Goal: Communication & Community: Answer question/provide support

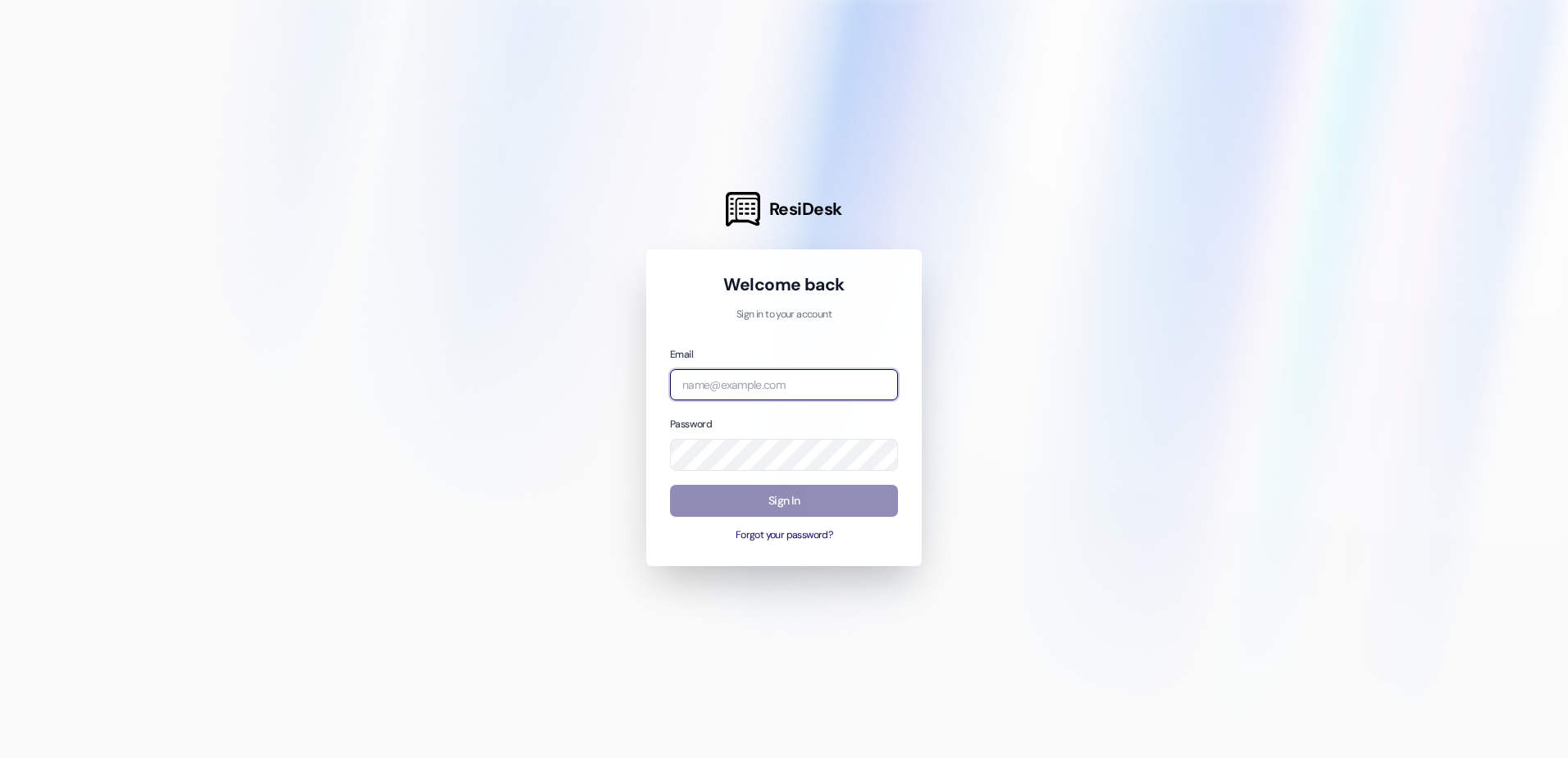
type input "[DOMAIN_NAME][EMAIL_ADDRESS][DOMAIN_NAME]"
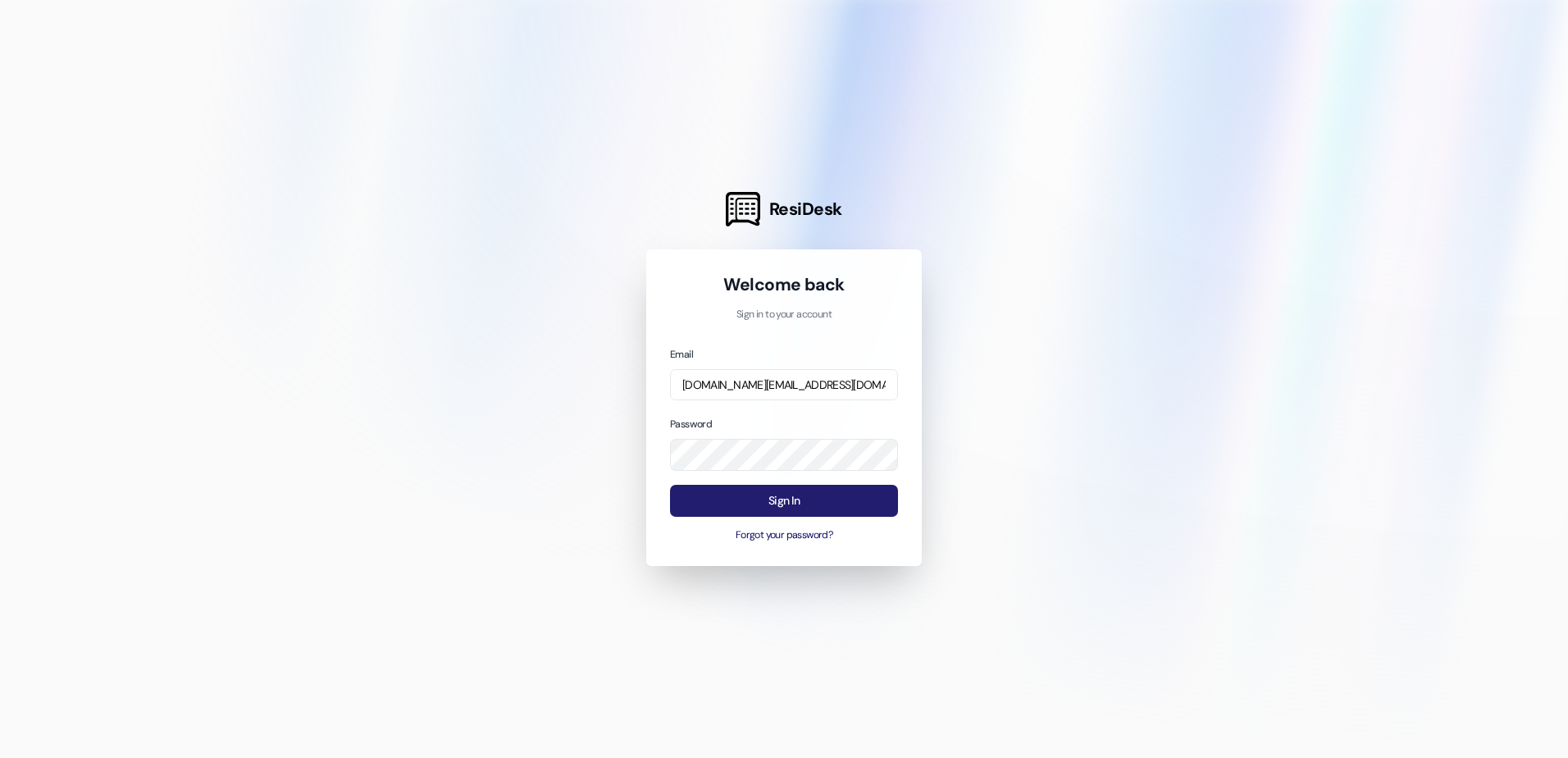
click at [770, 498] on button "Sign In" at bounding box center [784, 500] width 228 height 32
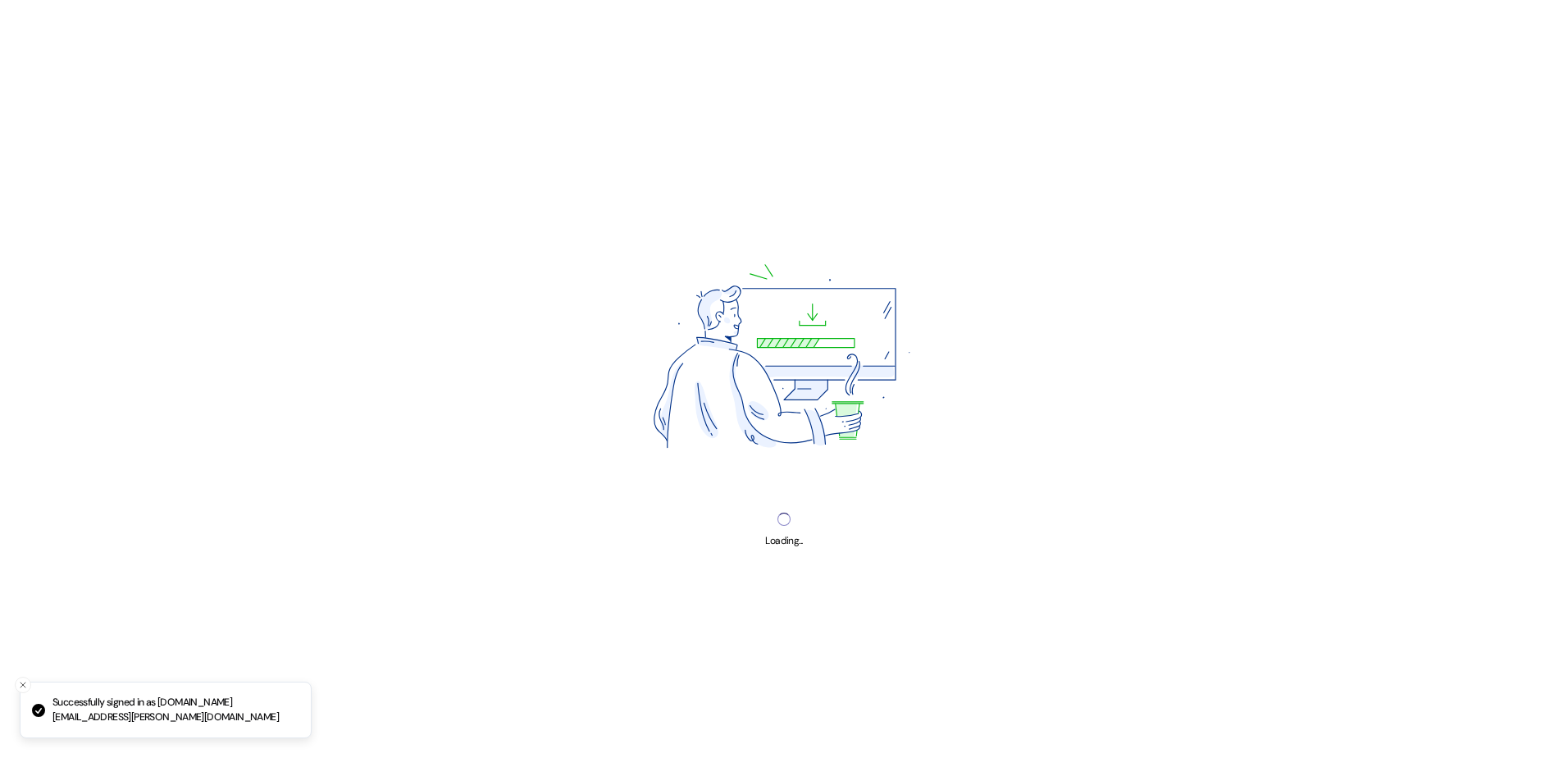
click at [768, 504] on div "Loading..." at bounding box center [784, 379] width 1568 height 758
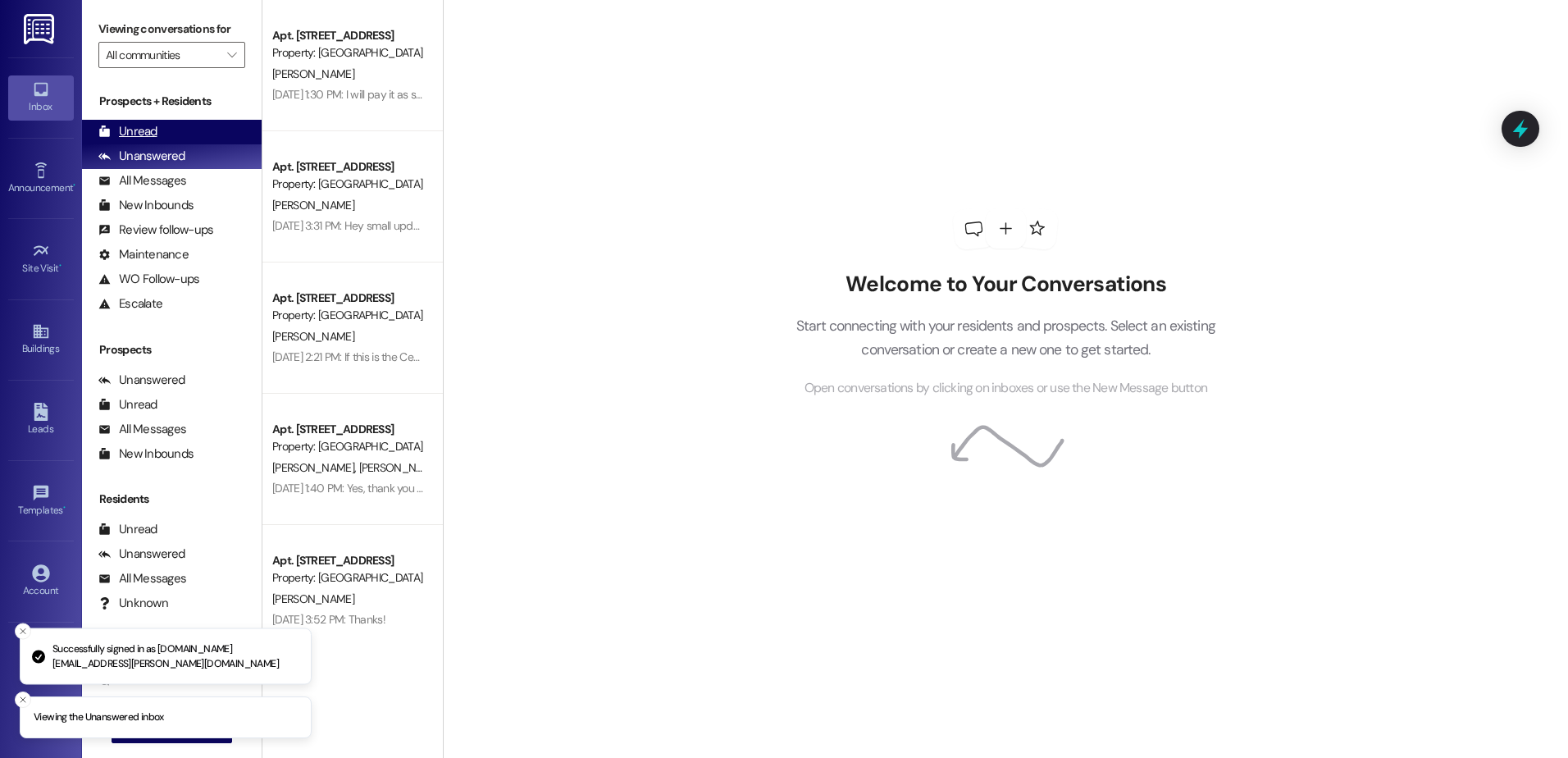
click at [136, 136] on div "Unread" at bounding box center [128, 132] width 59 height 17
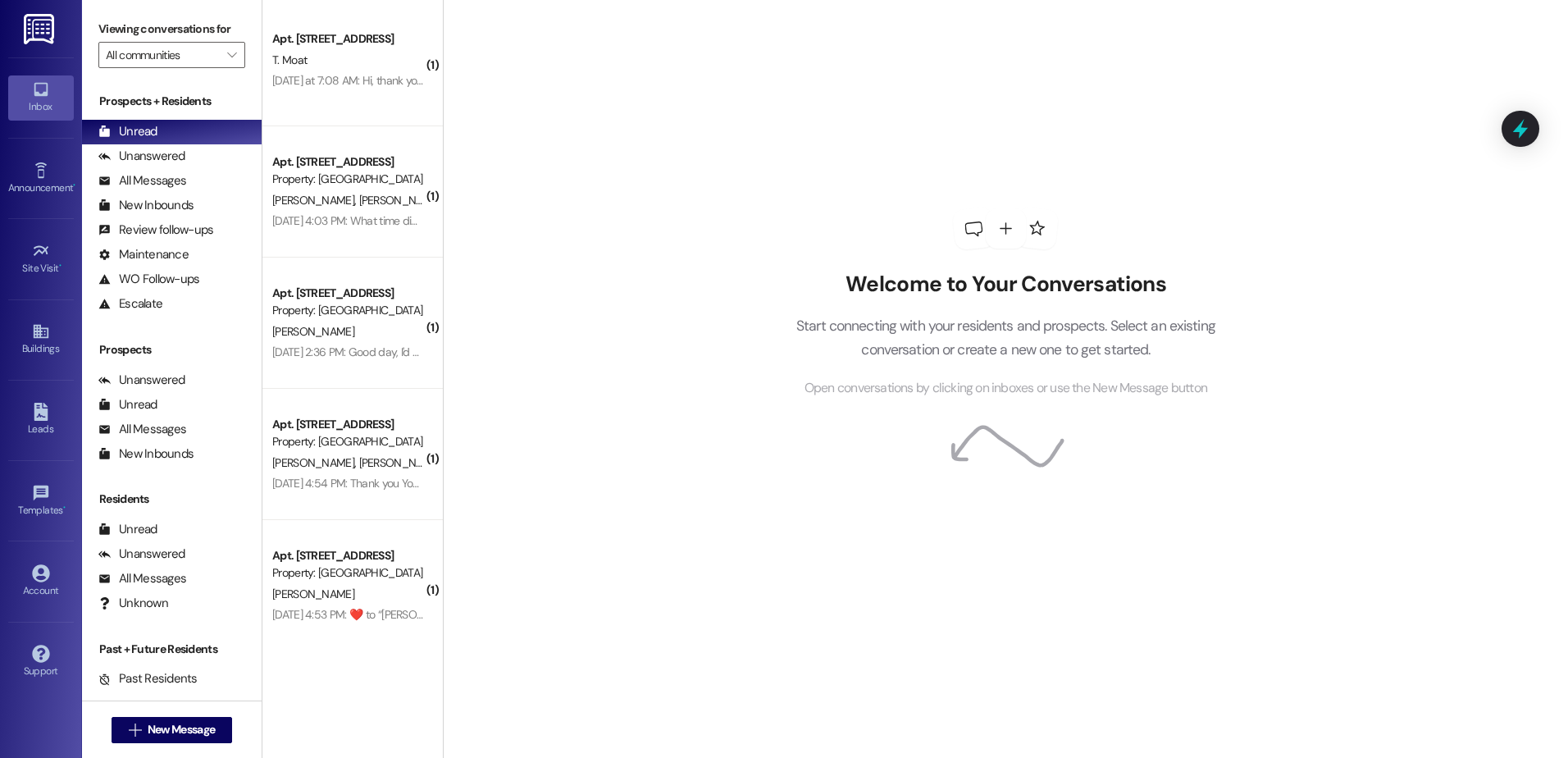
scroll to position [277, 0]
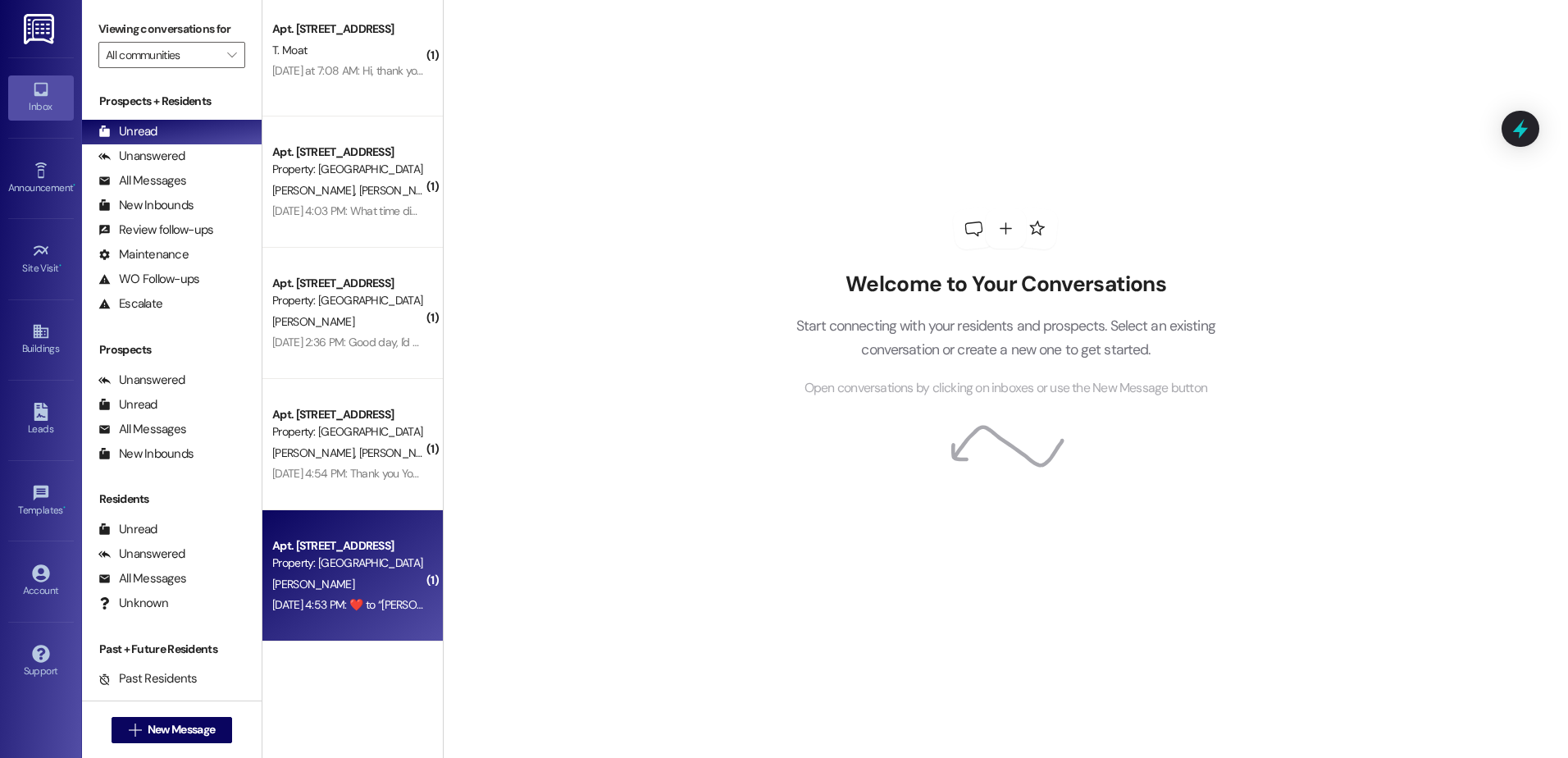
click at [312, 607] on div "[DATE] 4:53 PM:  ​❤️​ to “ [PERSON_NAME] ([GEOGRAPHIC_DATA]): HAPPY [DATE]! I a…" at bounding box center [992, 604] width 1439 height 14
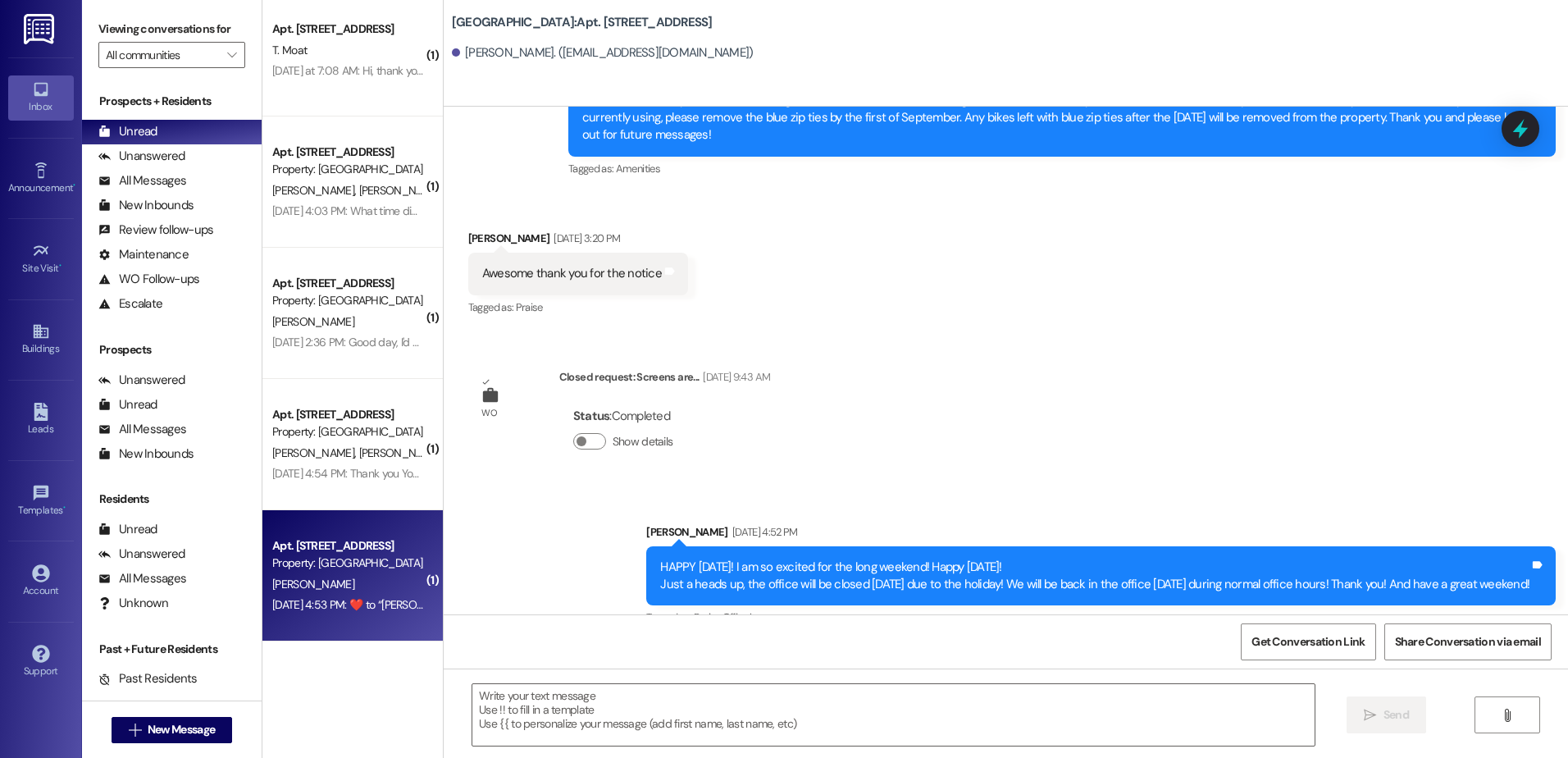
scroll to position [3276, 0]
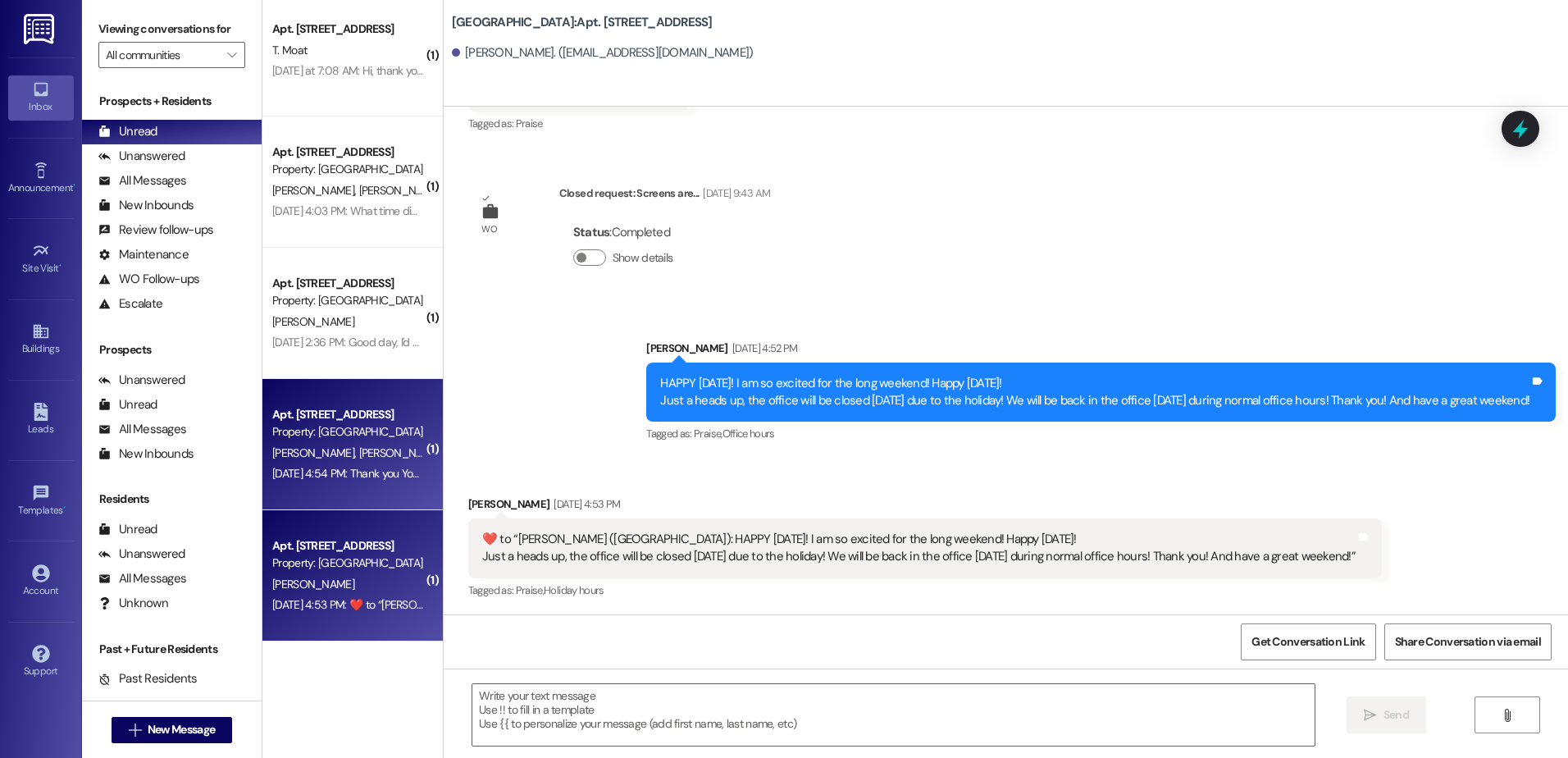
click at [309, 484] on div "[DATE] 4:54 PM: Thank you You too [DATE] 4:54 PM: Thank you You too" at bounding box center [348, 473] width 155 height 20
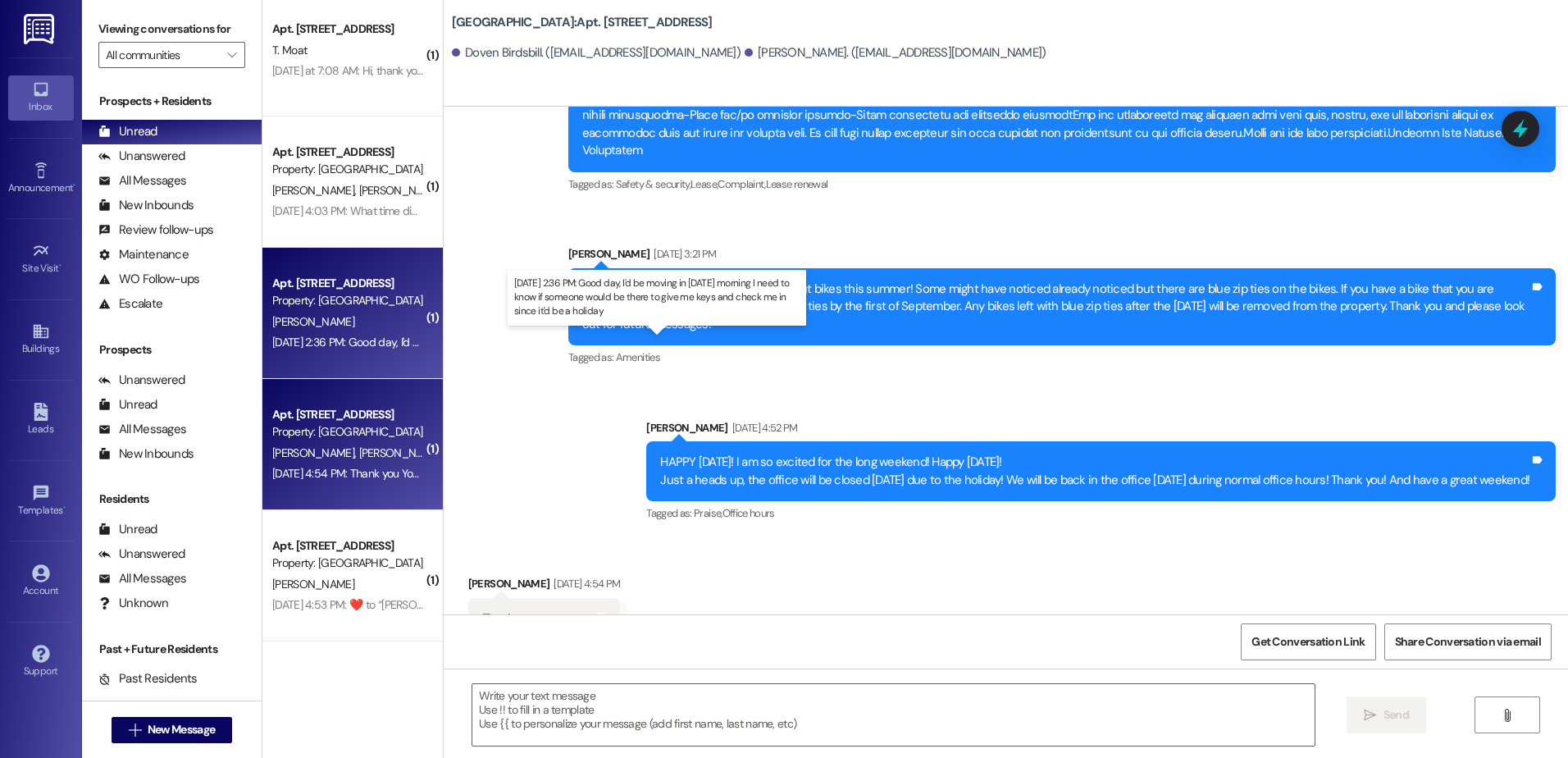
click at [307, 335] on div "[DATE] 2:36 PM: Good day, I'd be moving in [DATE] morning I need to know if som…" at bounding box center [642, 341] width 740 height 14
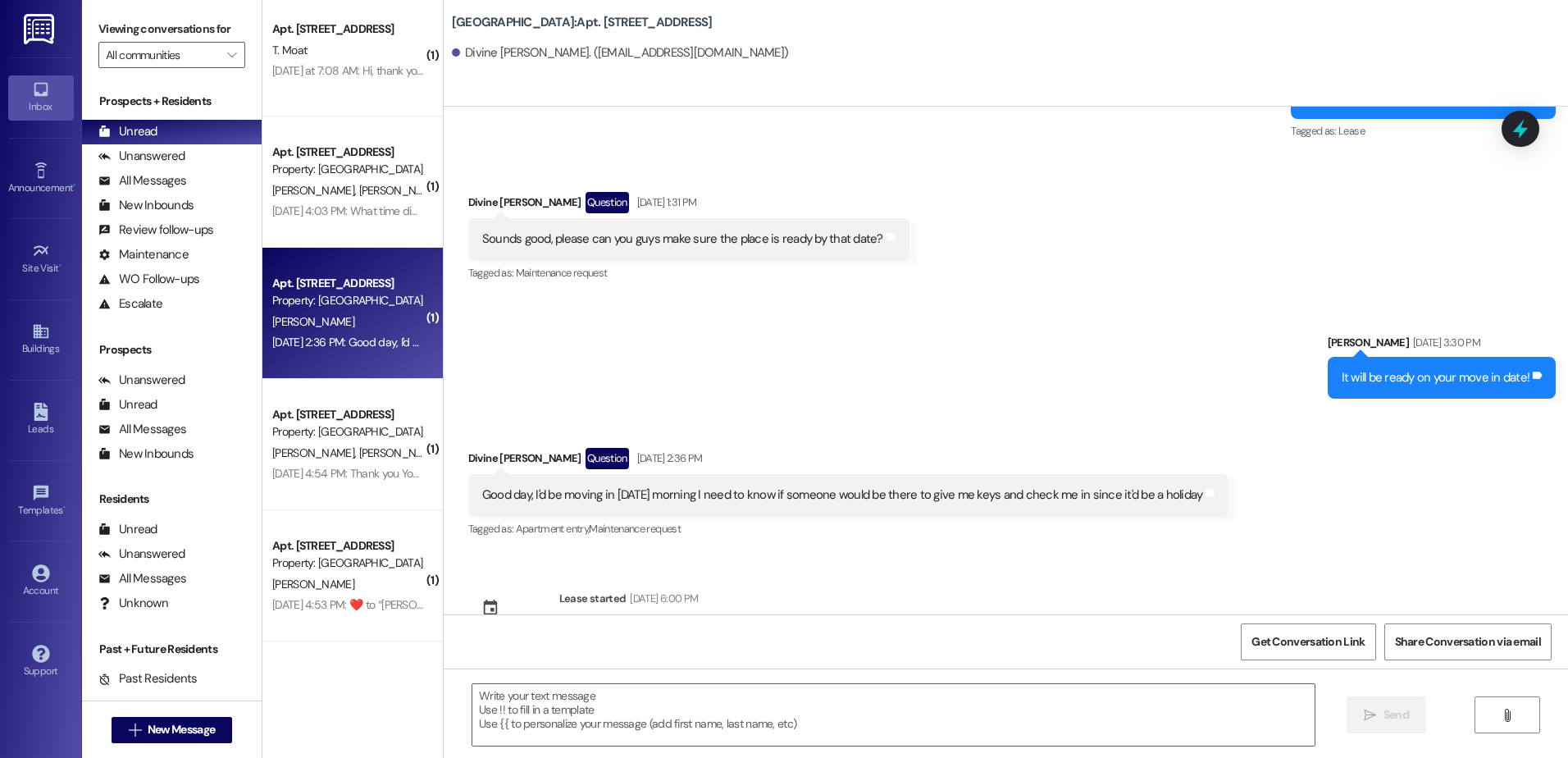
scroll to position [7687, 0]
click at [527, 720] on textarea at bounding box center [892, 715] width 842 height 61
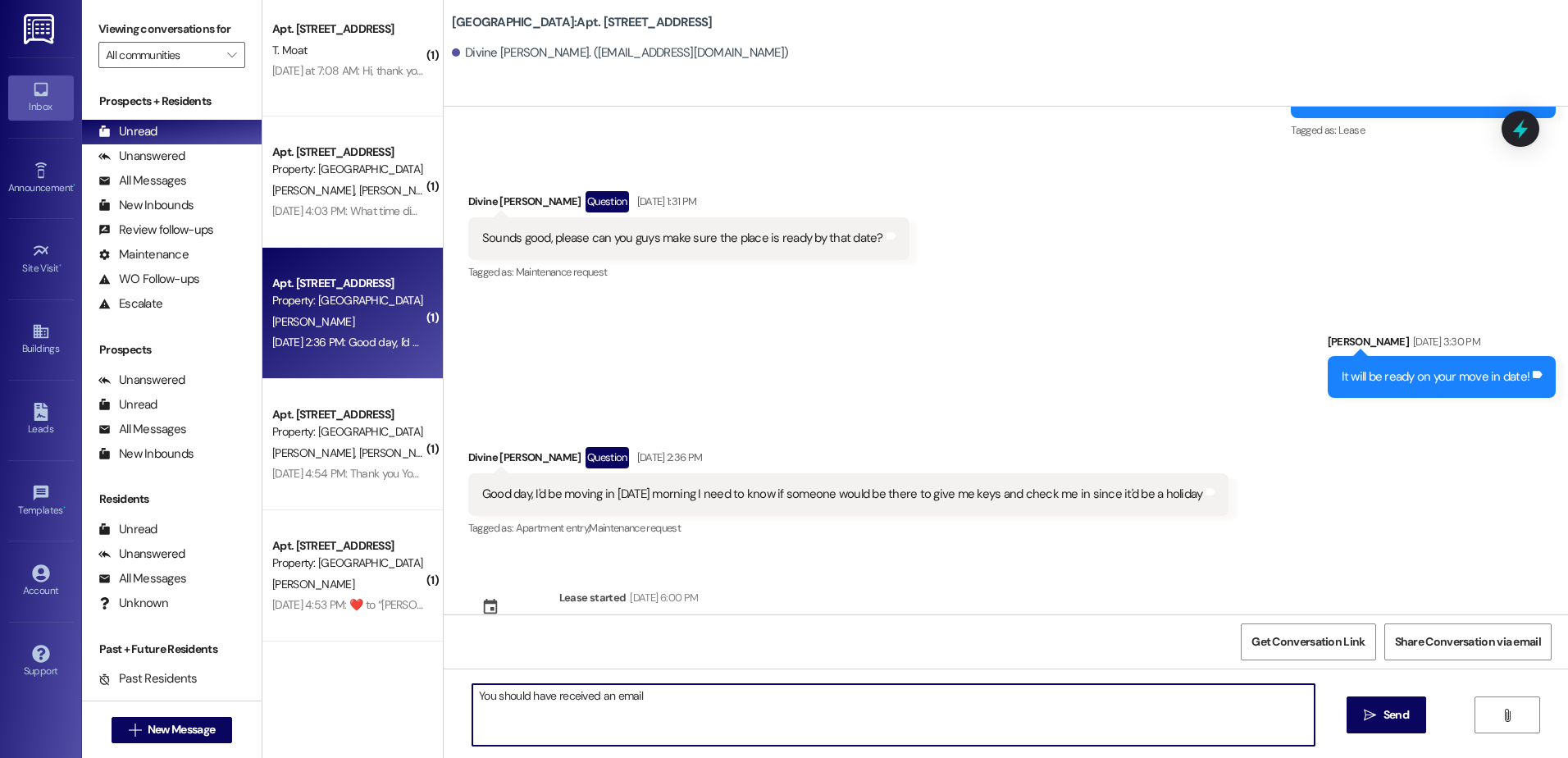
click at [639, 699] on textarea "You should have received an email" at bounding box center [892, 715] width 842 height 61
type textarea "You should have received an email [DATE] morning with instructions on what to d…"
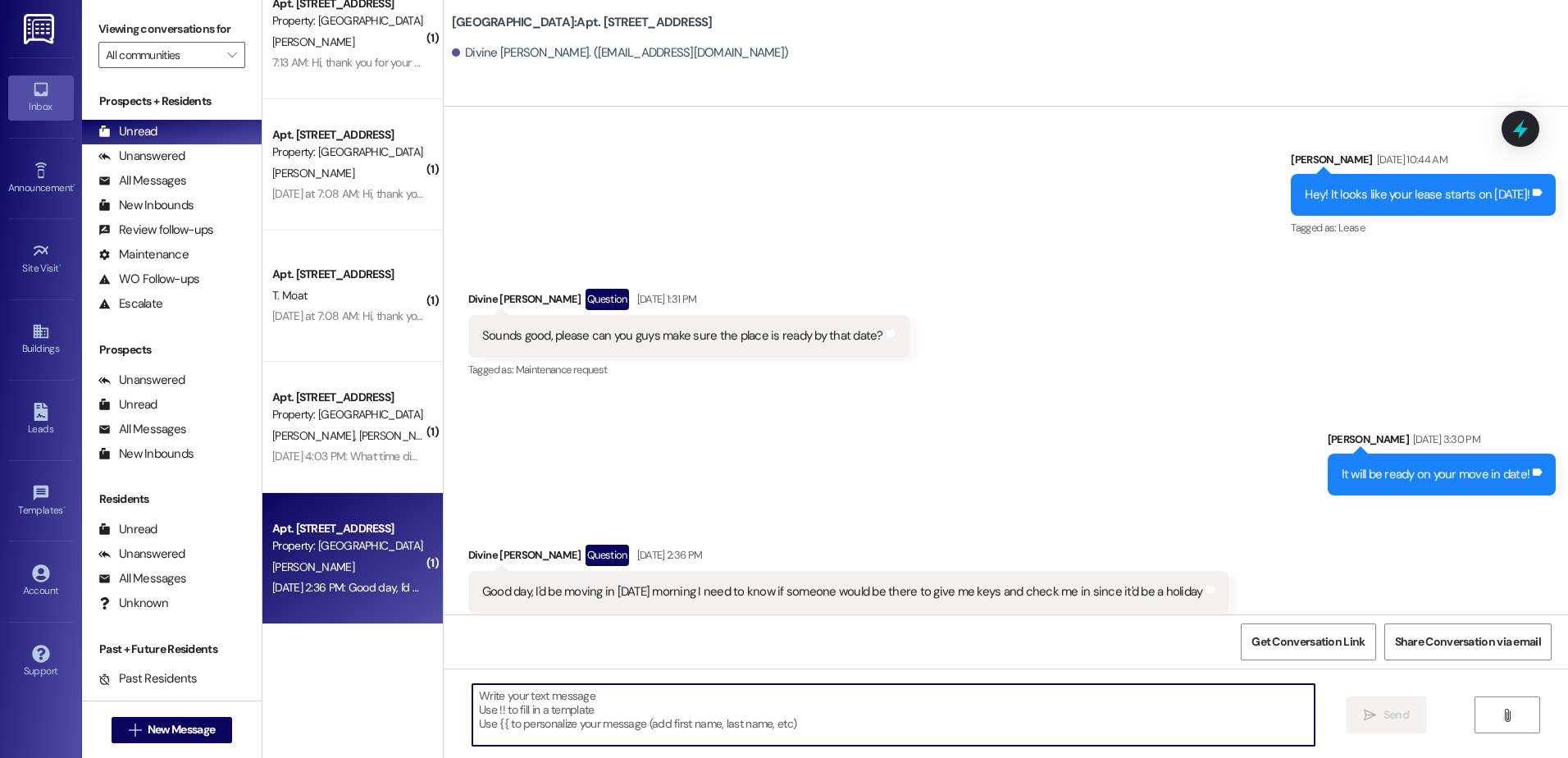
scroll to position [32, 0]
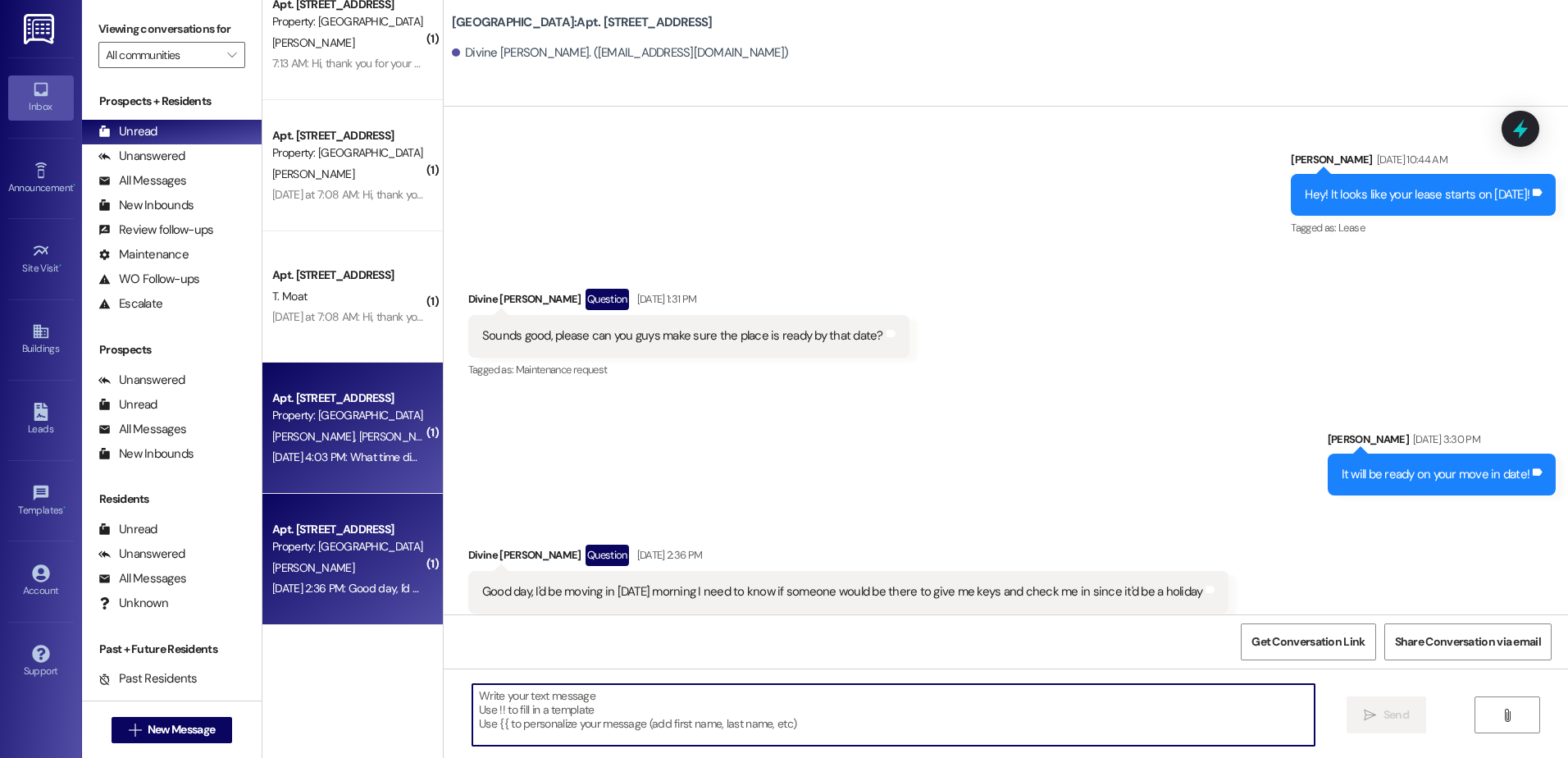
click at [344, 472] on div "Apt. 234, [GEOGRAPHIC_DATA] Property: [GEOGRAPHIC_DATA] [PERSON_NAME] [PERSON_N…" at bounding box center [353, 427] width 181 height 131
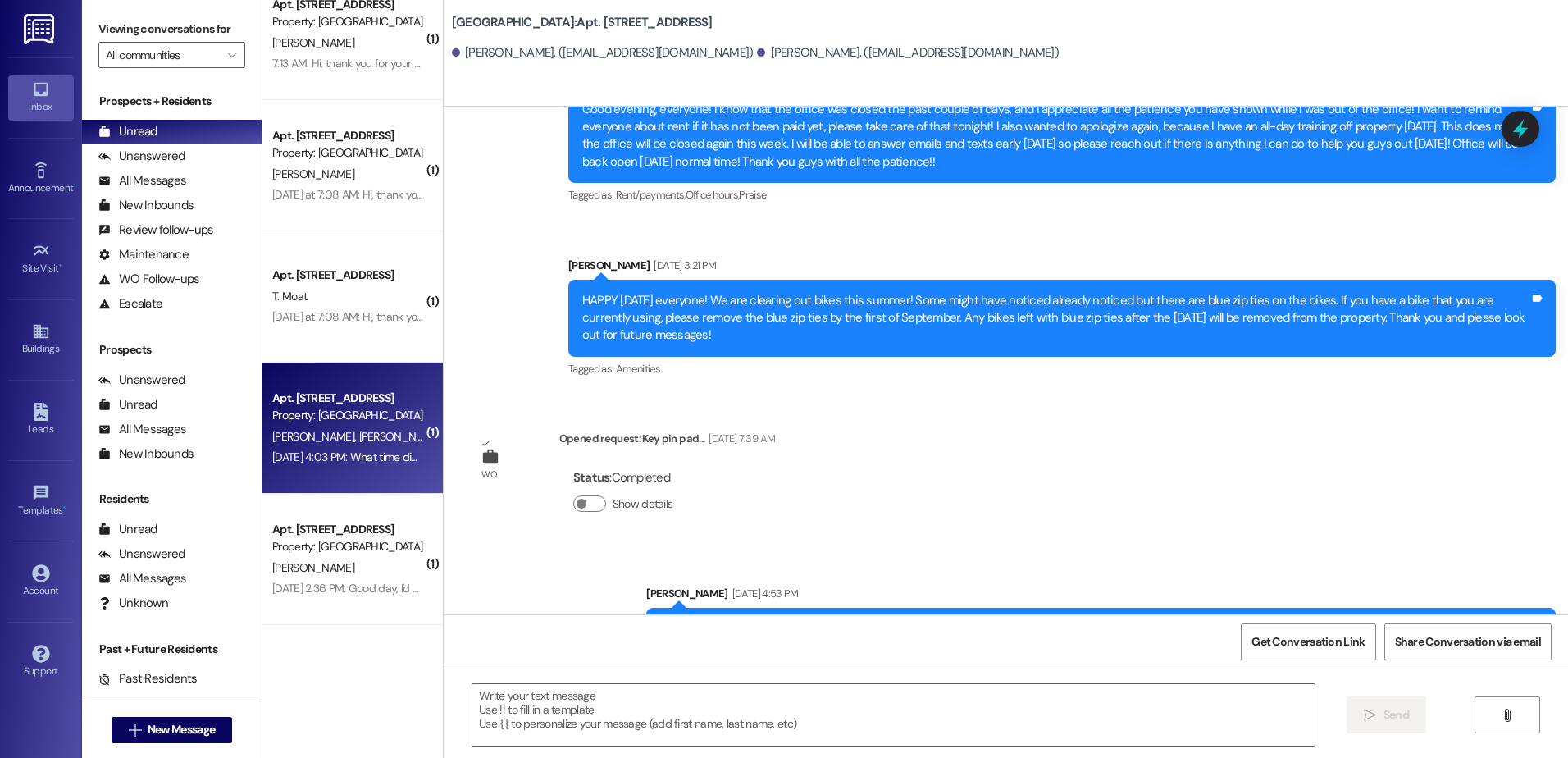
scroll to position [9800, 0]
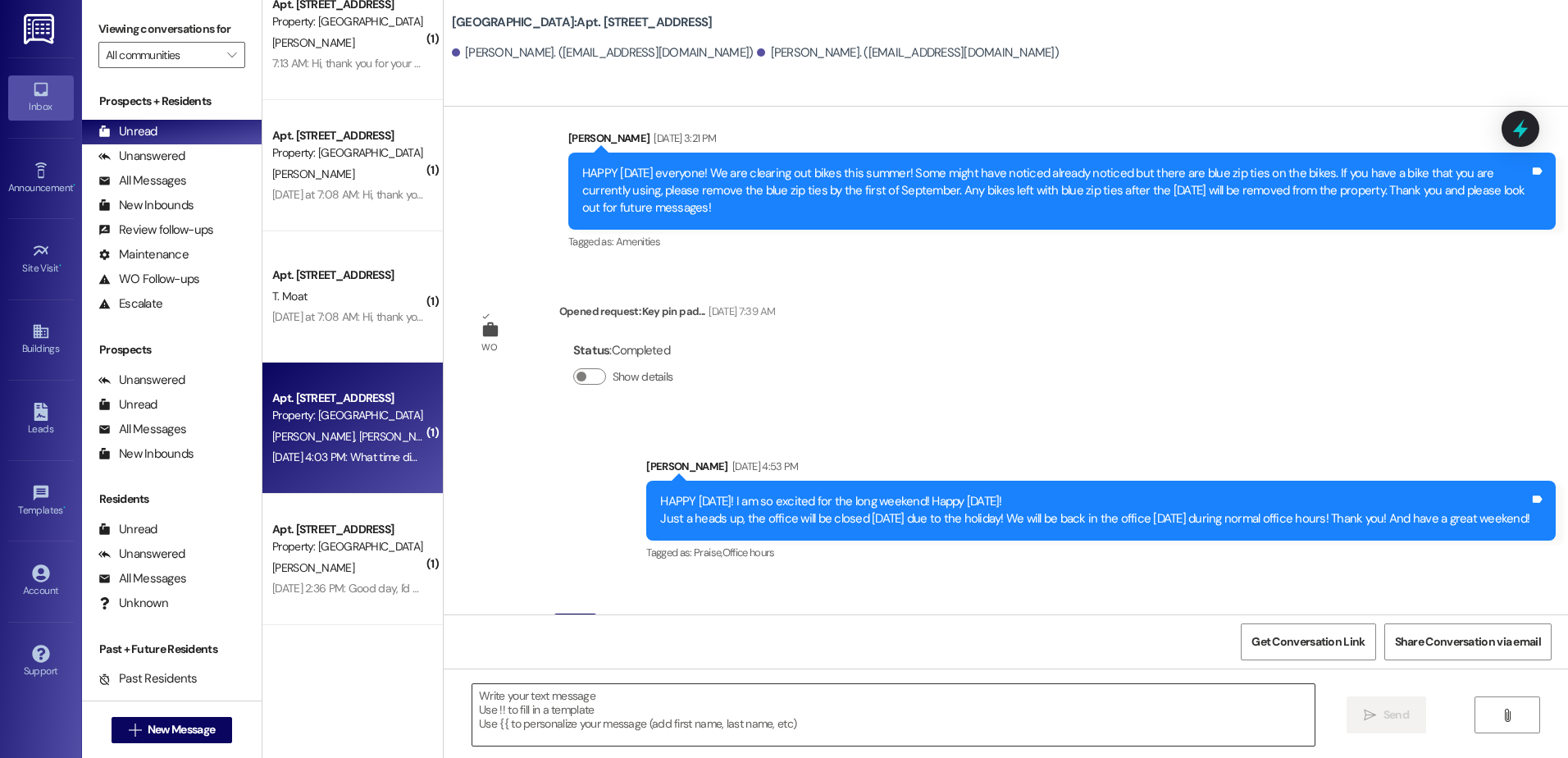
click at [622, 724] on textarea at bounding box center [892, 715] width 842 height 61
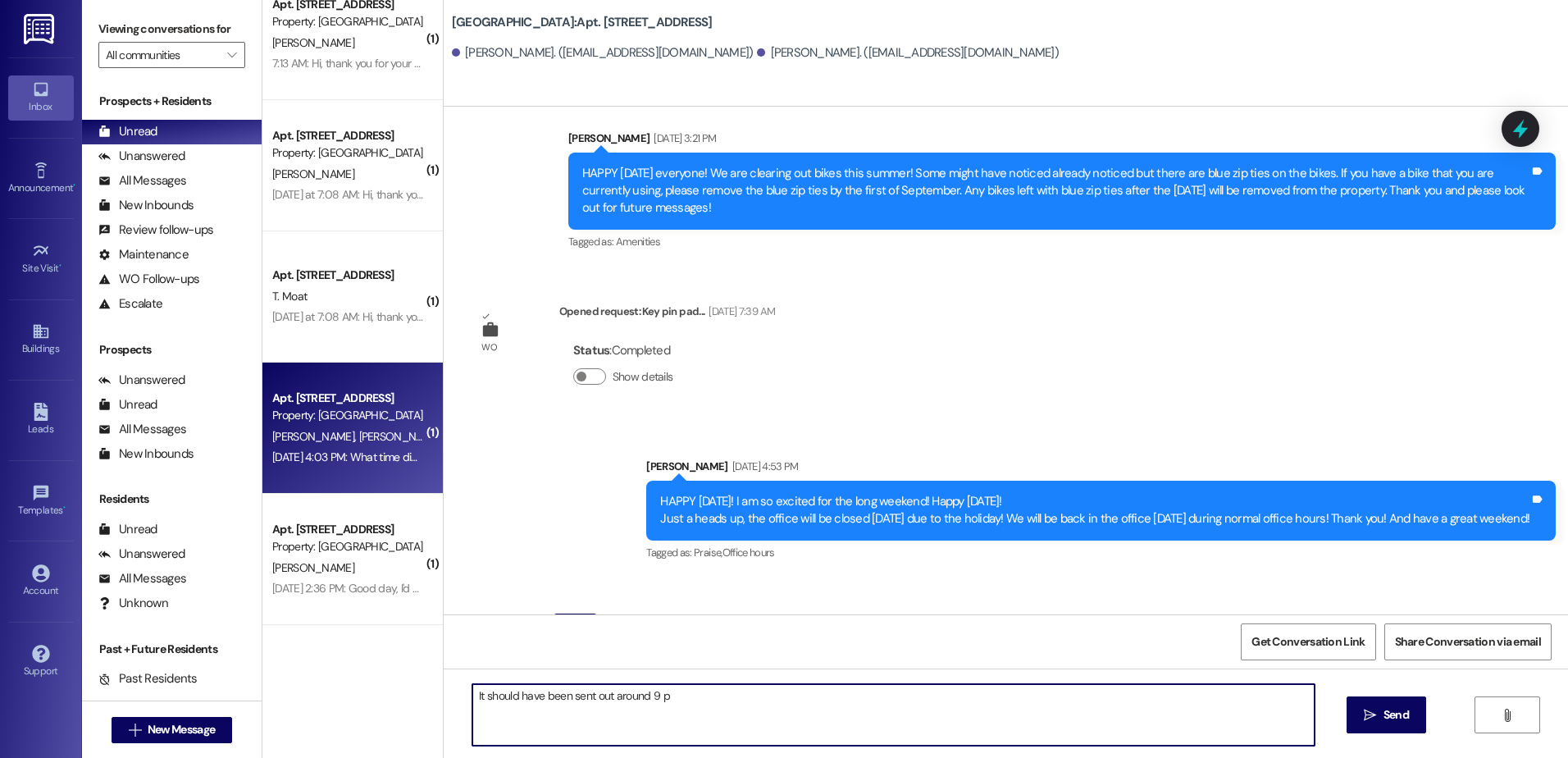
type textarea "It should have been sent out around 9 pm"
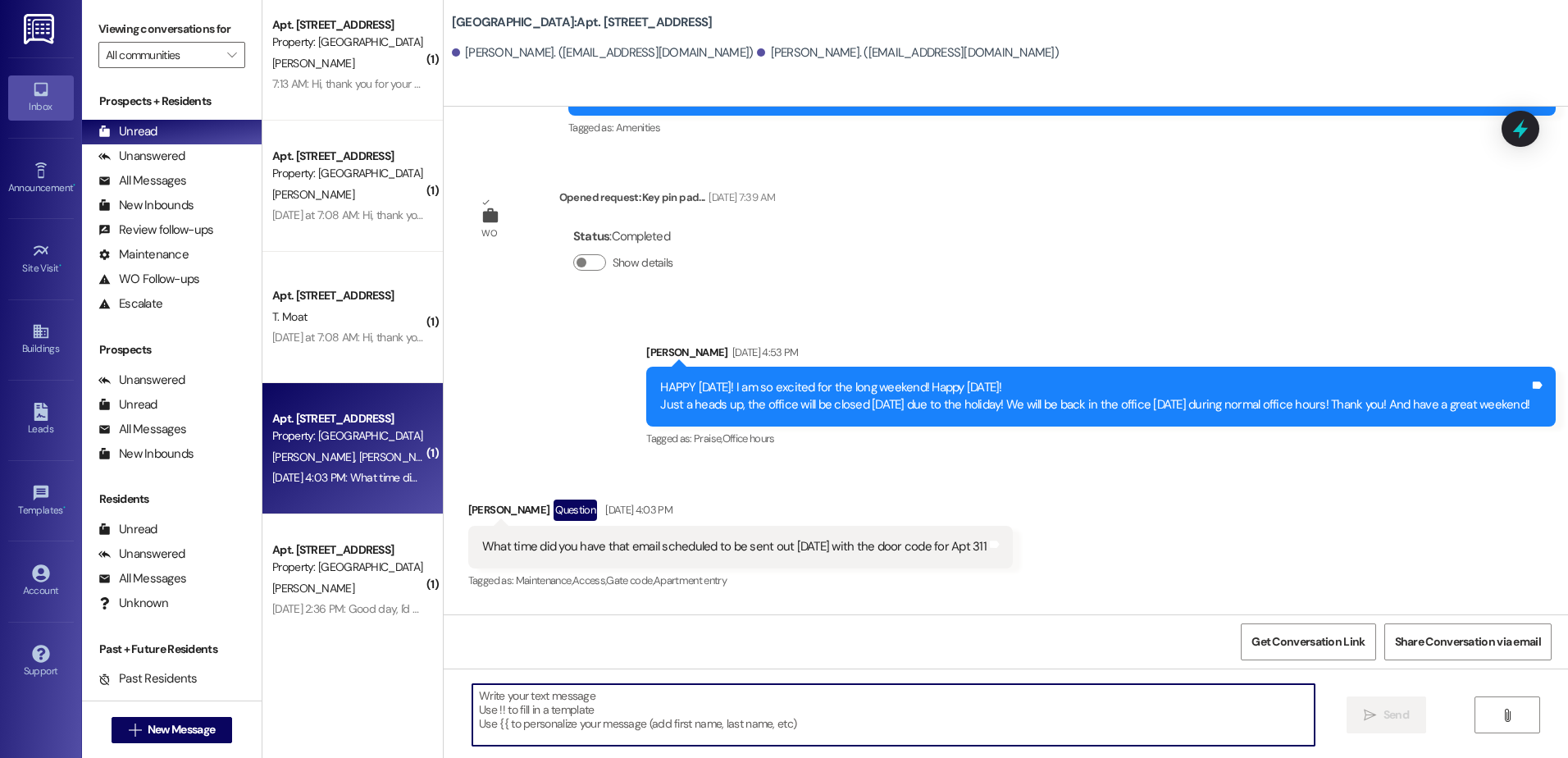
scroll to position [0, 0]
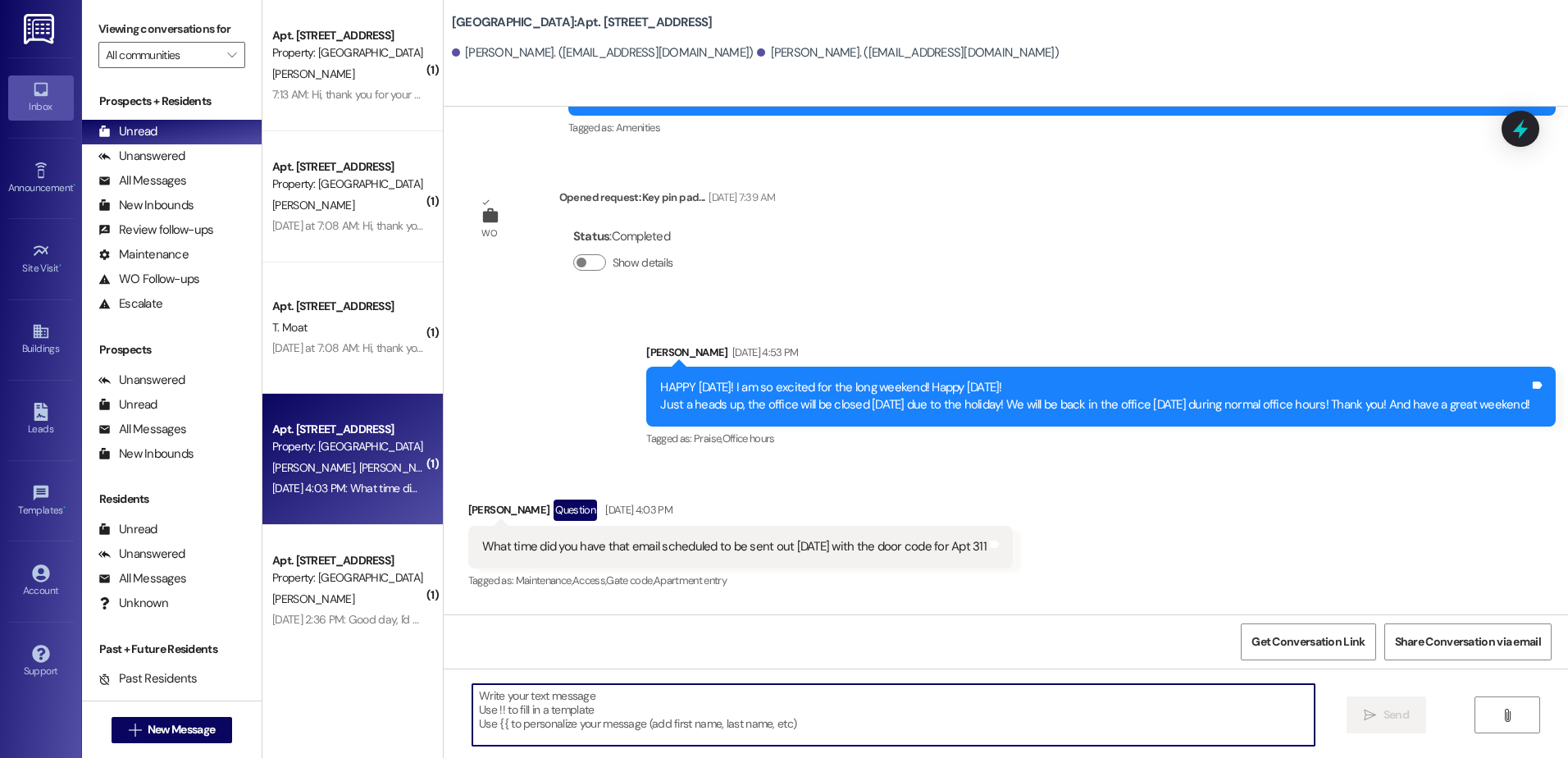
click at [330, 346] on div "[DATE] at 7:08 AM: Hi, thank you for your message. Our team will get back to yo…" at bounding box center [754, 347] width 964 height 14
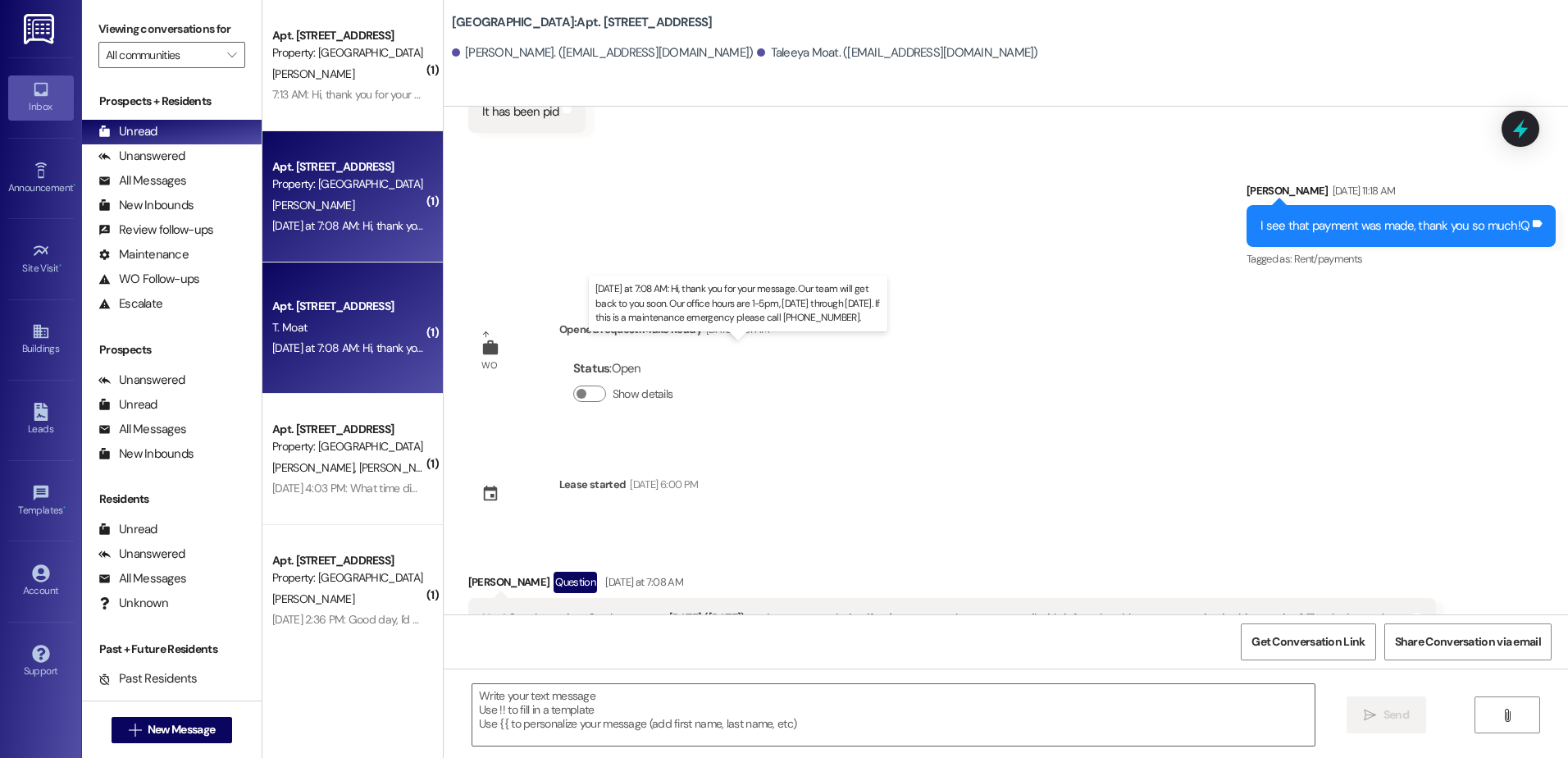
scroll to position [3823, 0]
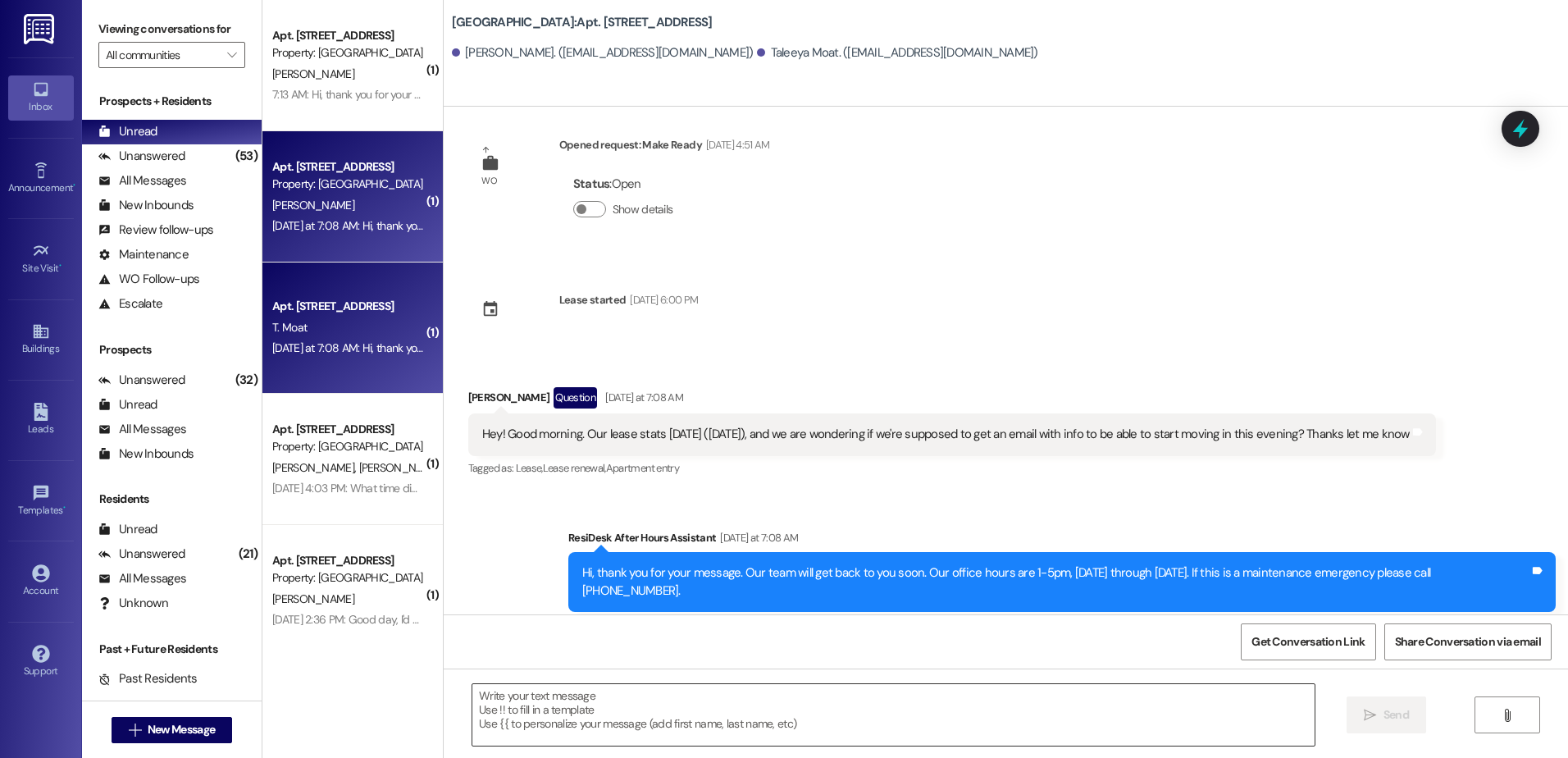
click at [584, 737] on textarea at bounding box center [892, 715] width 842 height 61
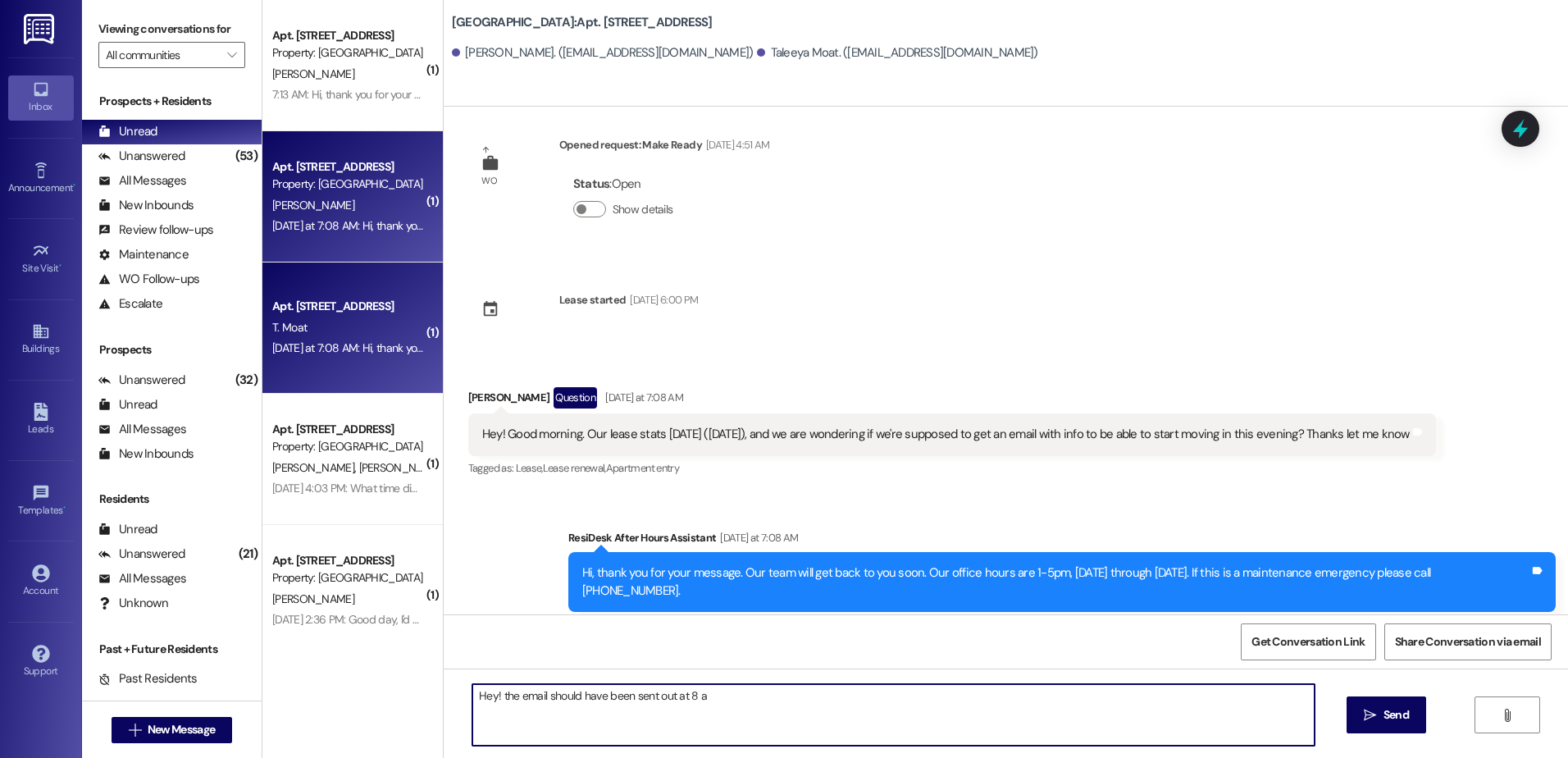
type textarea "Hey! the email should have been sent out at 8 am"
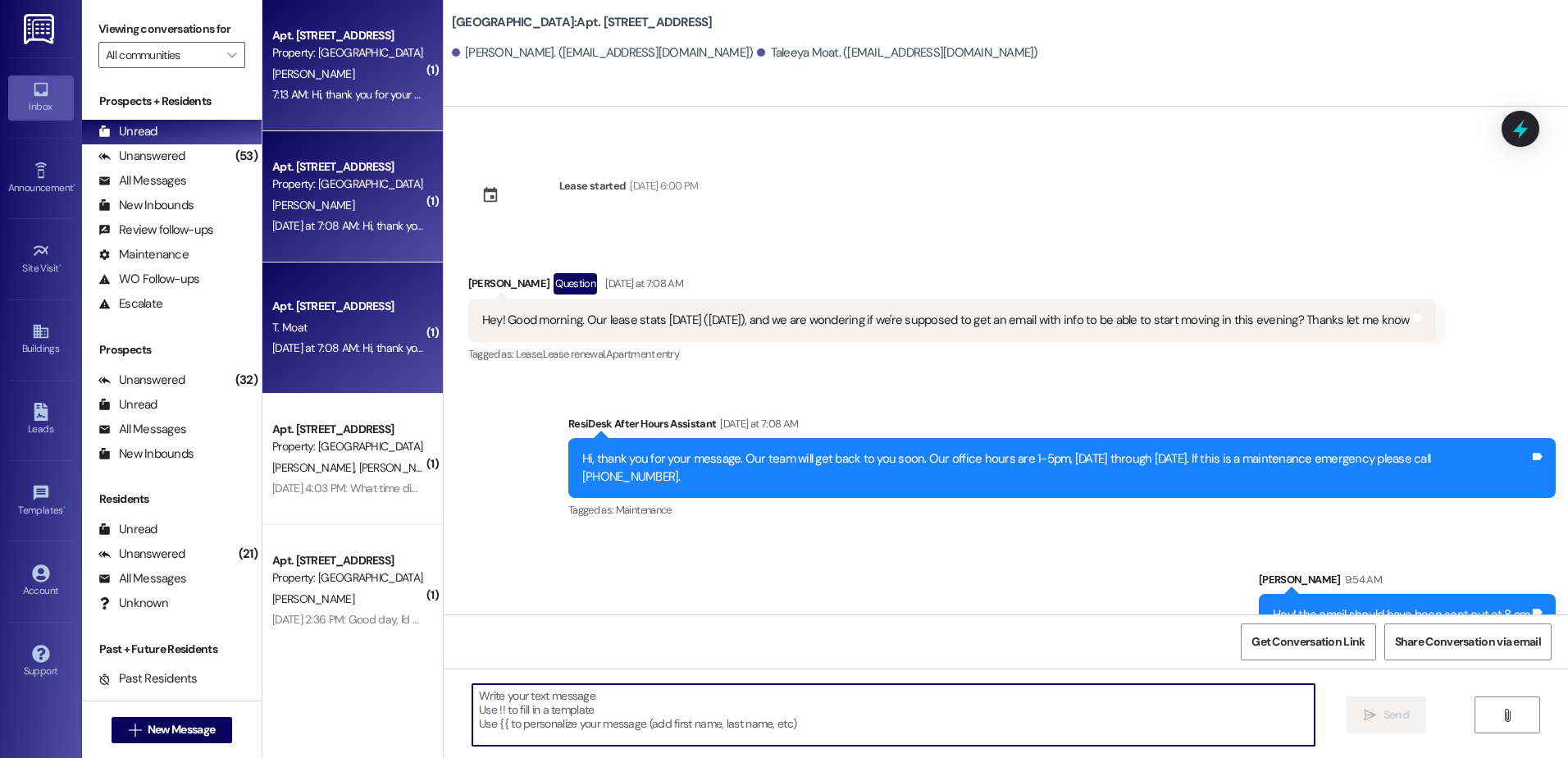
click at [369, 82] on div "[PERSON_NAME]" at bounding box center [348, 74] width 155 height 20
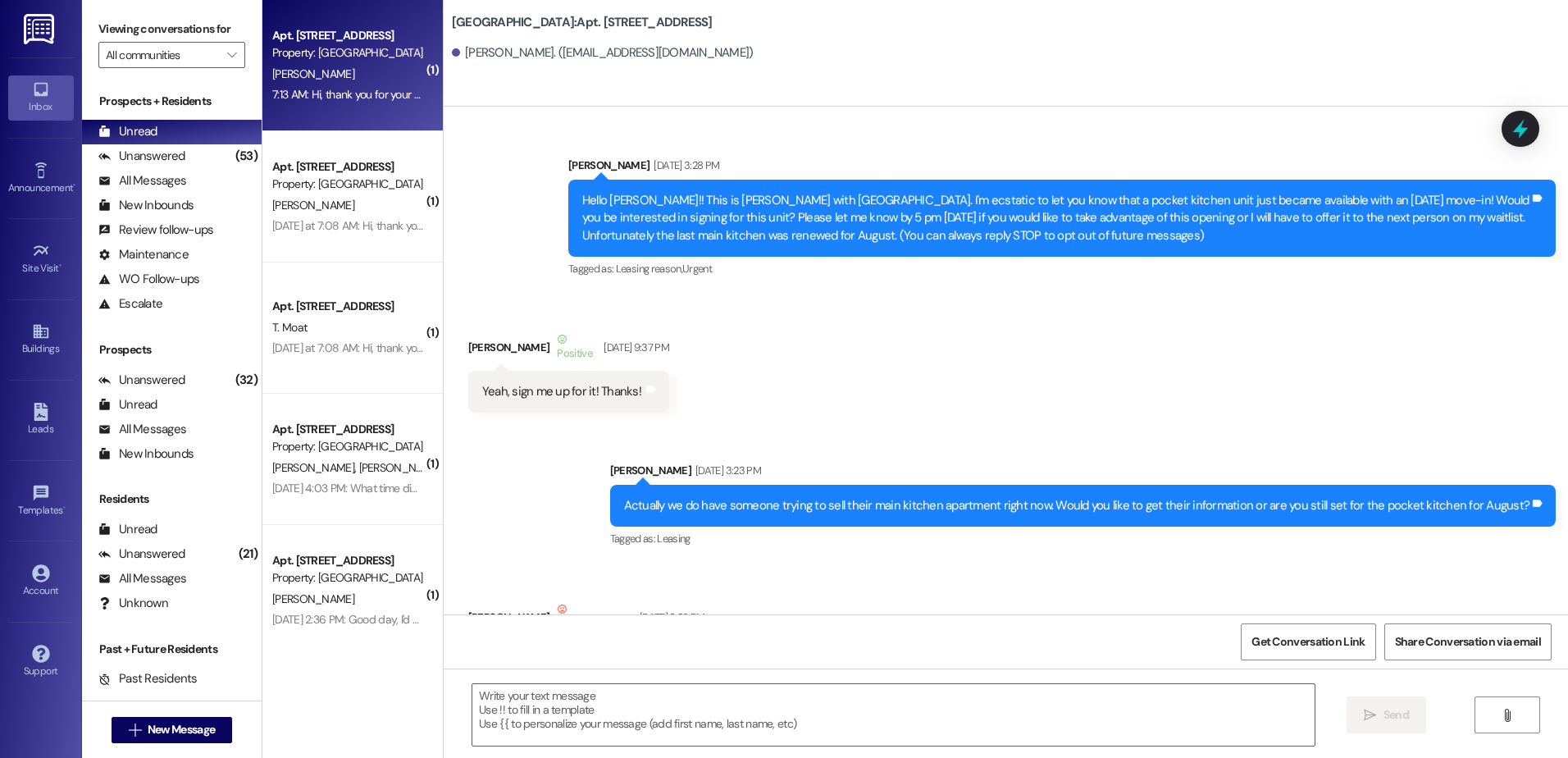
scroll to position [32107, 0]
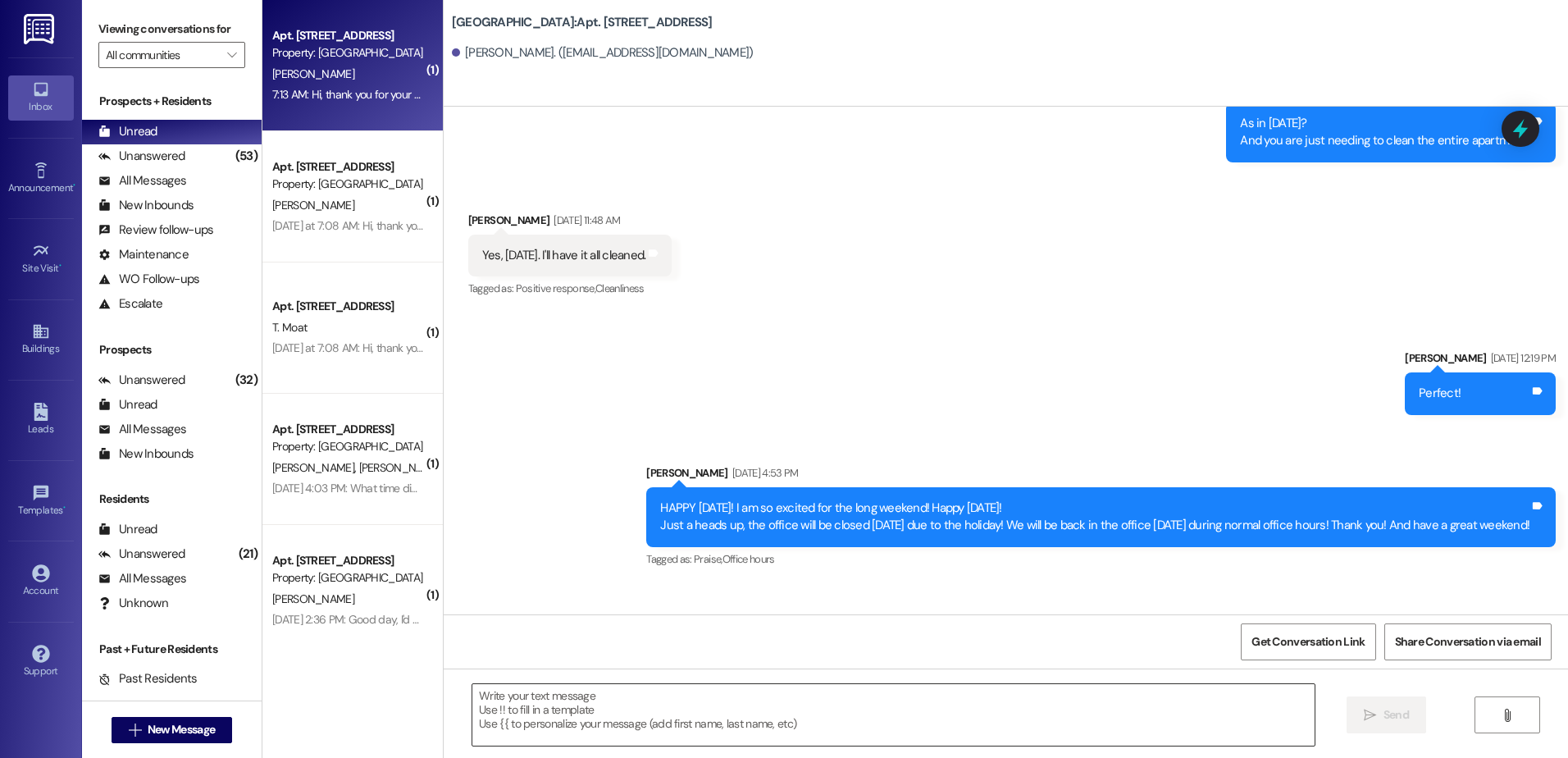
click at [601, 724] on textarea at bounding box center [892, 715] width 842 height 61
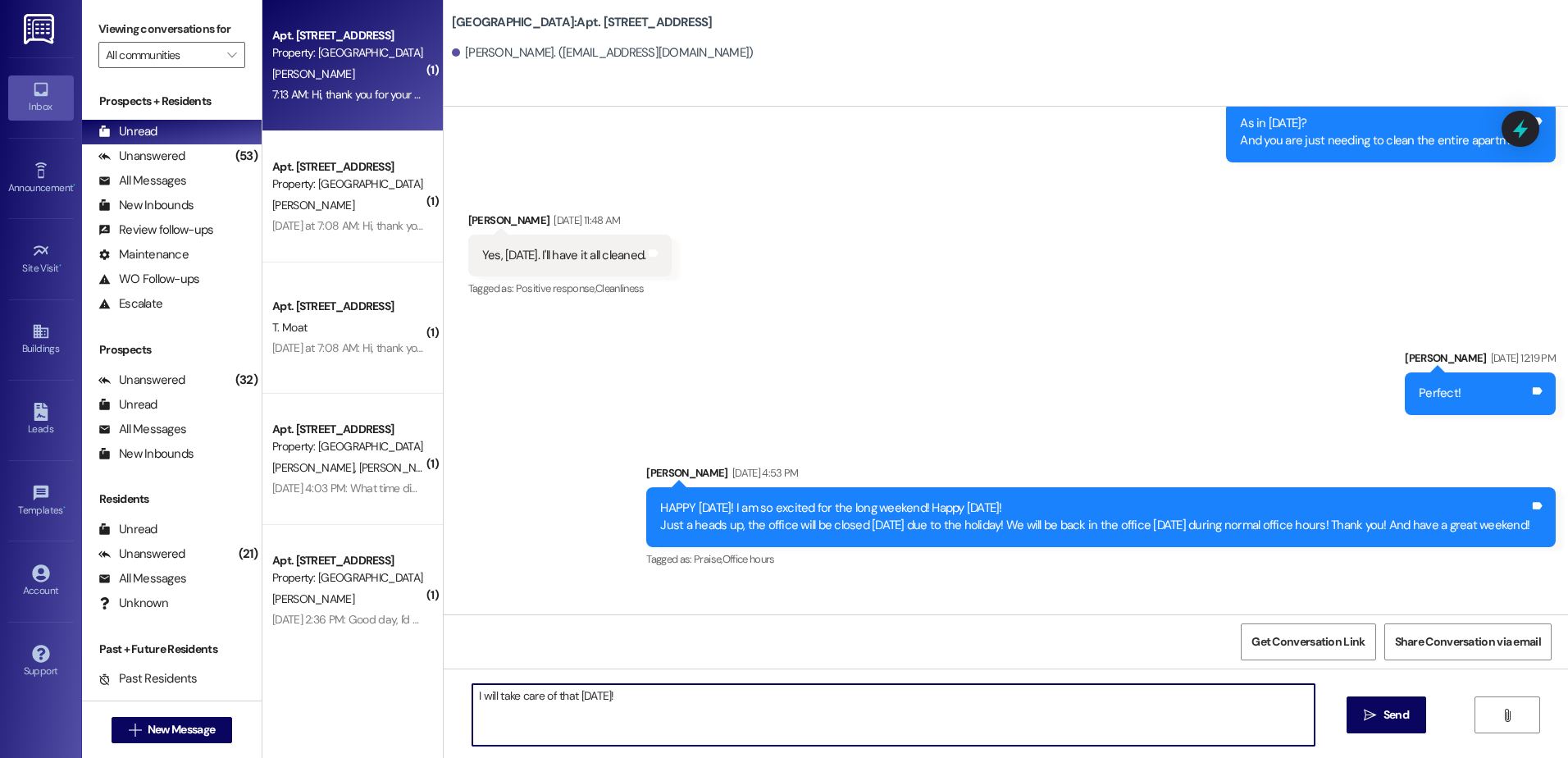
type textarea "I will take care of that [DATE]!"
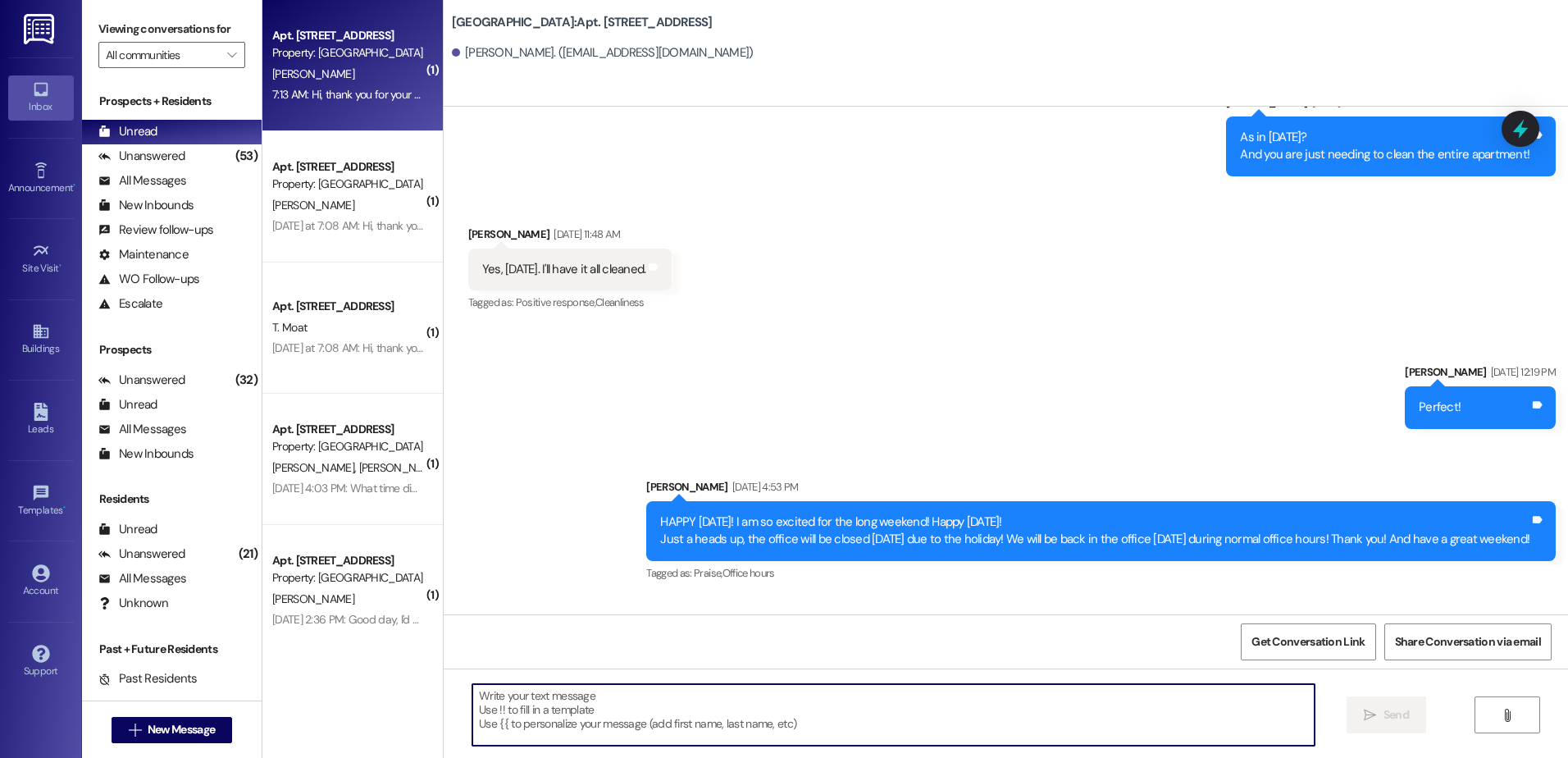
scroll to position [32223, 0]
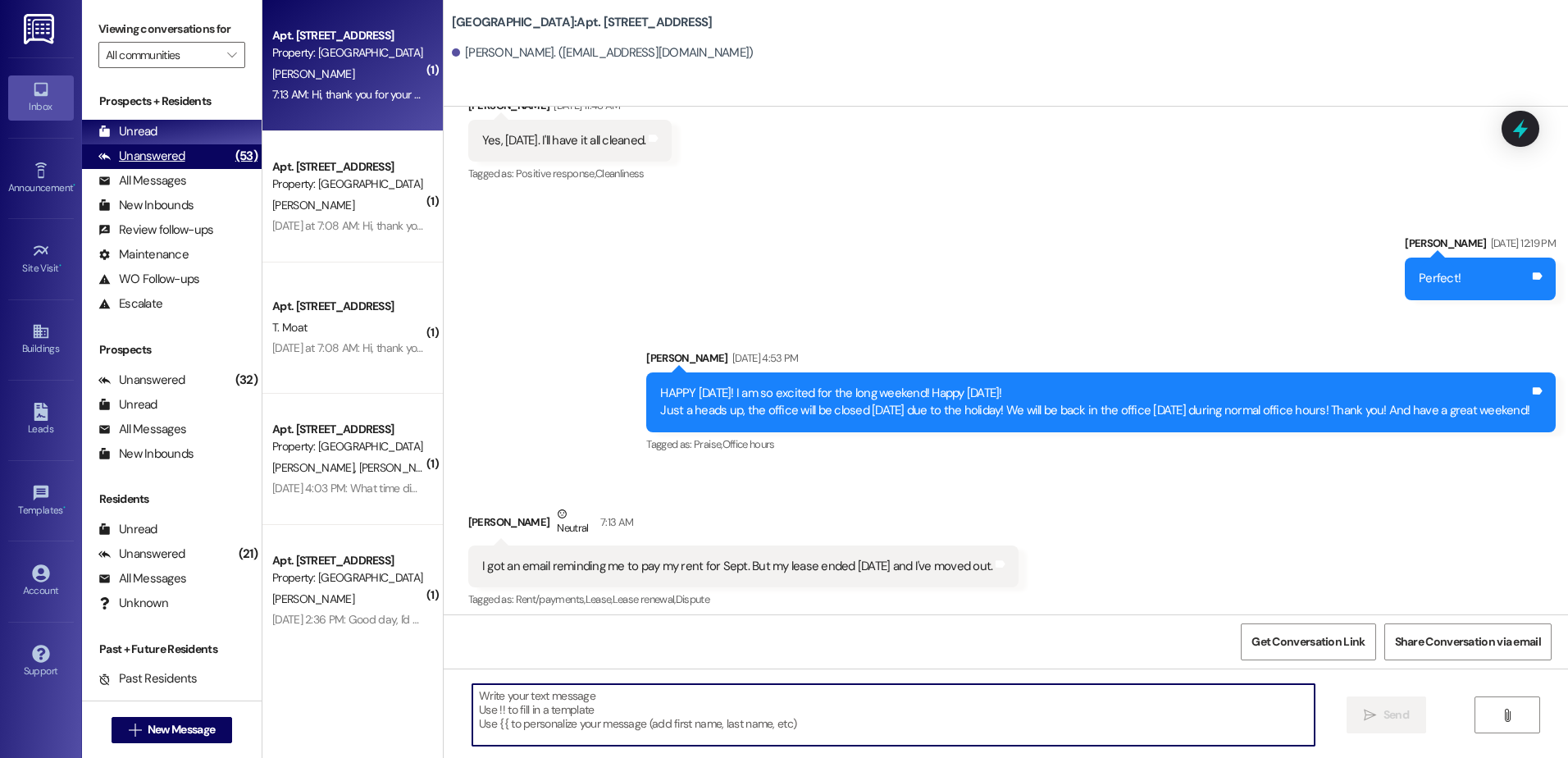
click at [131, 155] on div "Unanswered" at bounding box center [141, 156] width 87 height 17
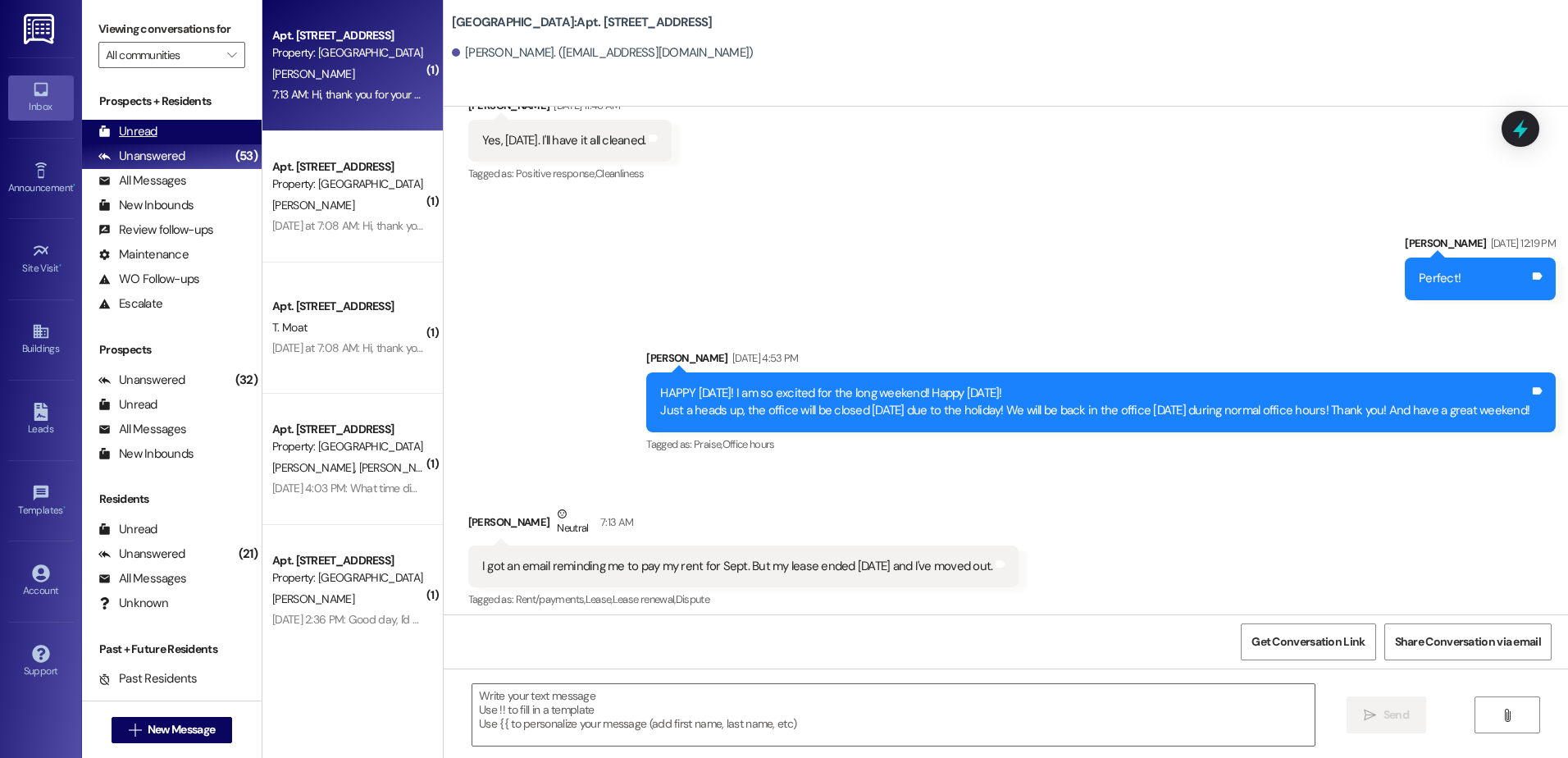
click at [143, 126] on div "Unread" at bounding box center [128, 132] width 59 height 17
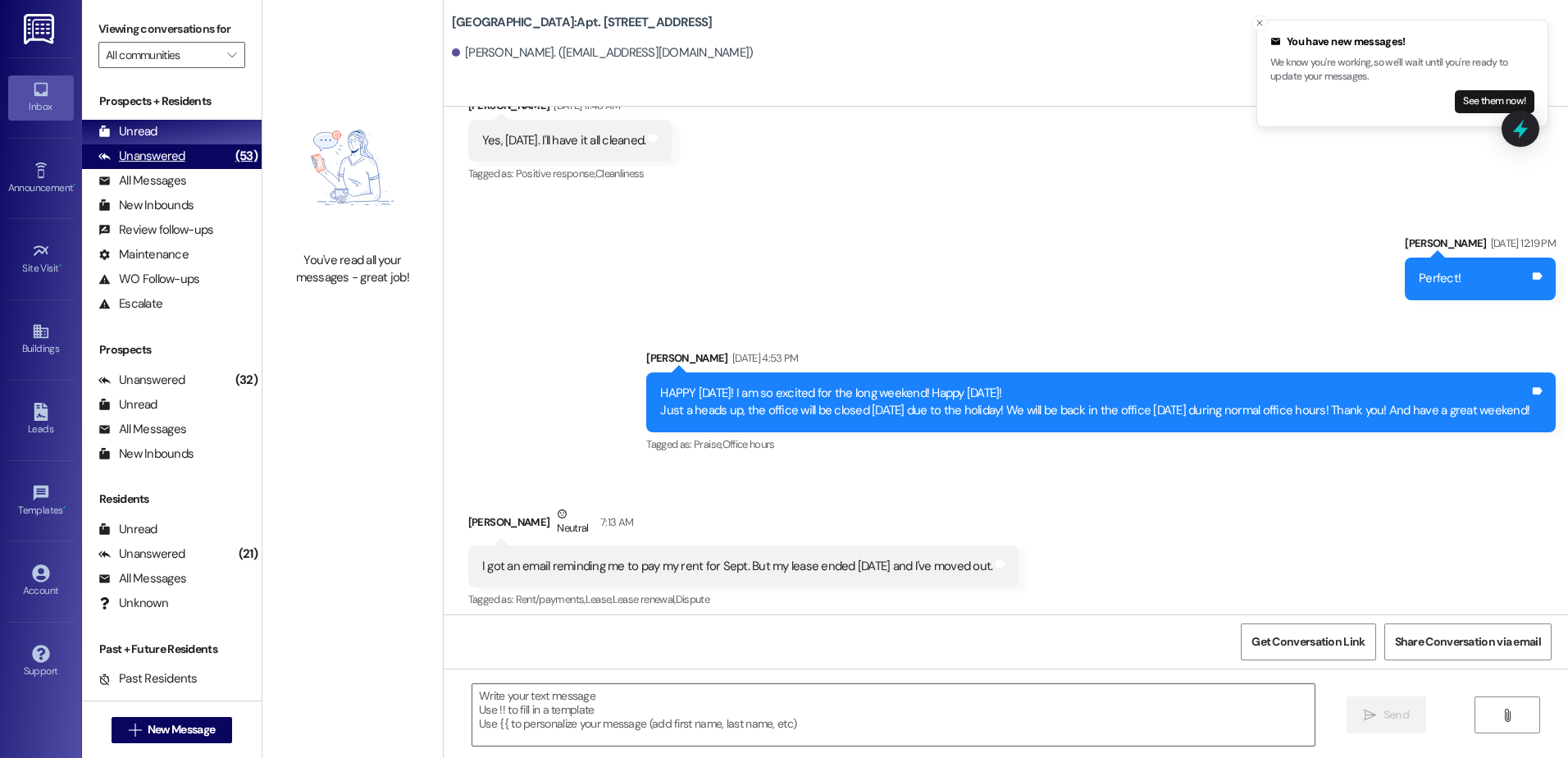
click at [204, 151] on div "Unanswered (53)" at bounding box center [172, 157] width 180 height 25
click at [204, 136] on div "Unread (0)" at bounding box center [172, 132] width 180 height 25
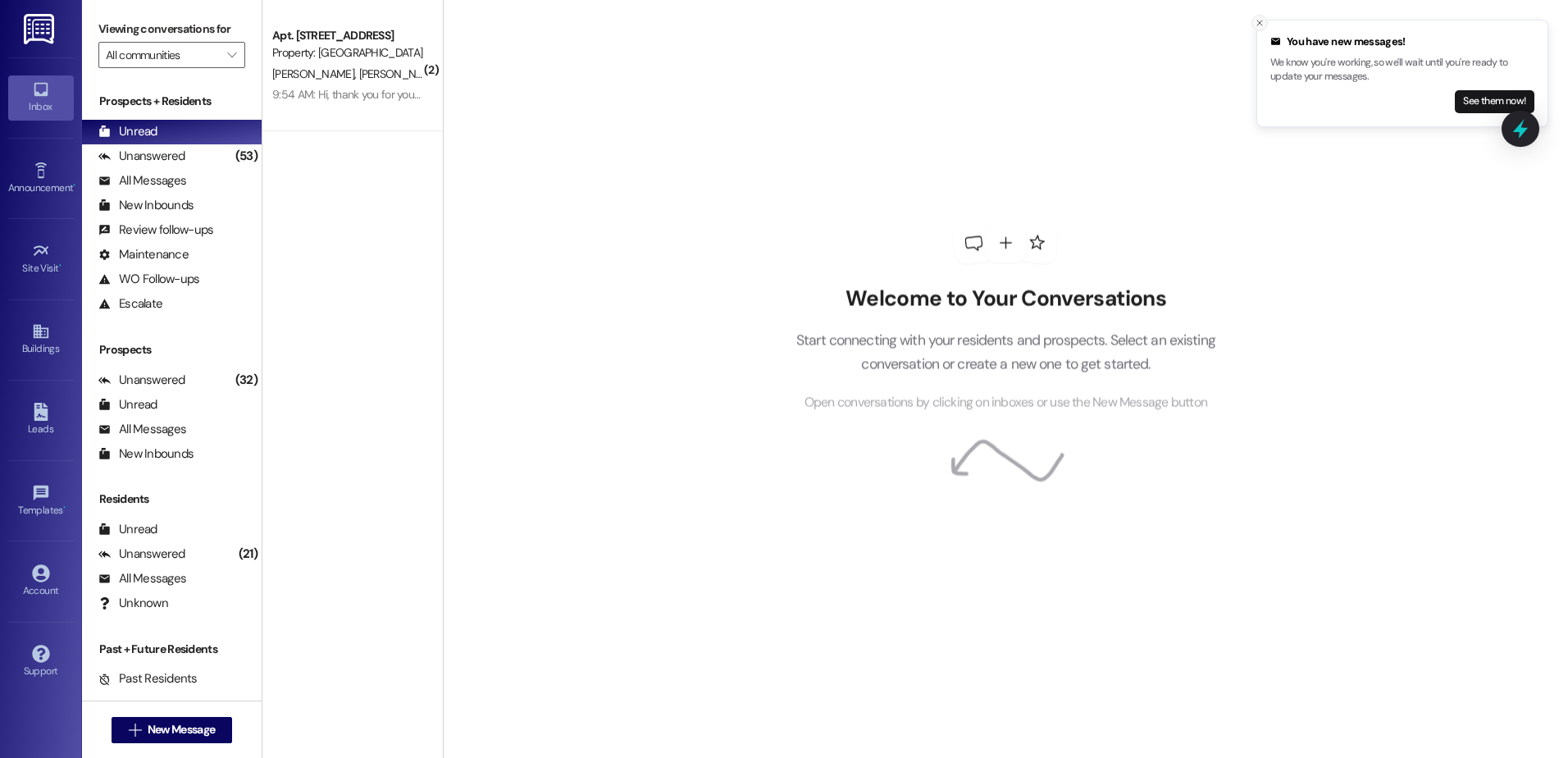
click at [1265, 22] on button "Close toast" at bounding box center [1259, 22] width 16 height 16
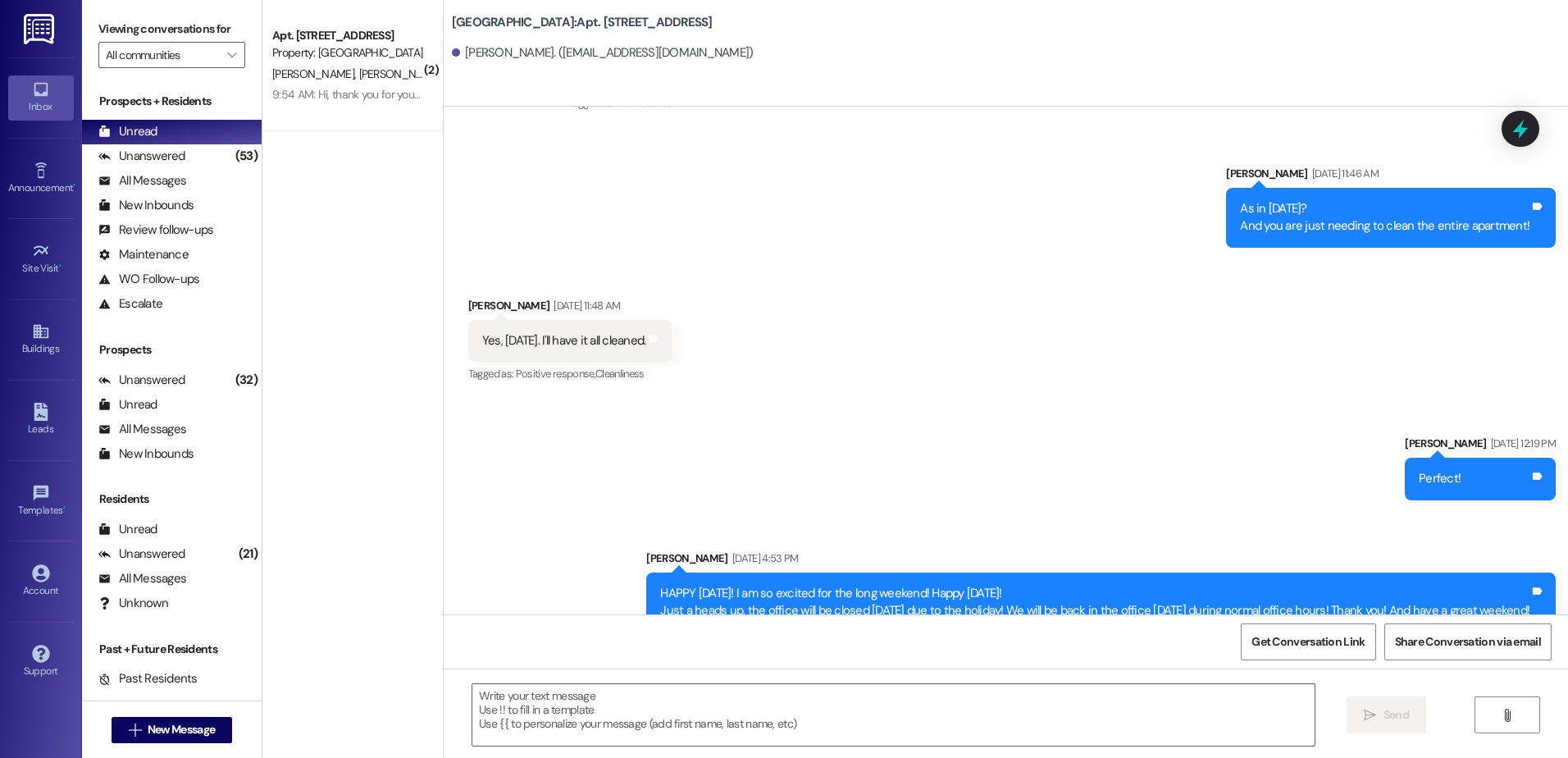
scroll to position [31969, 0]
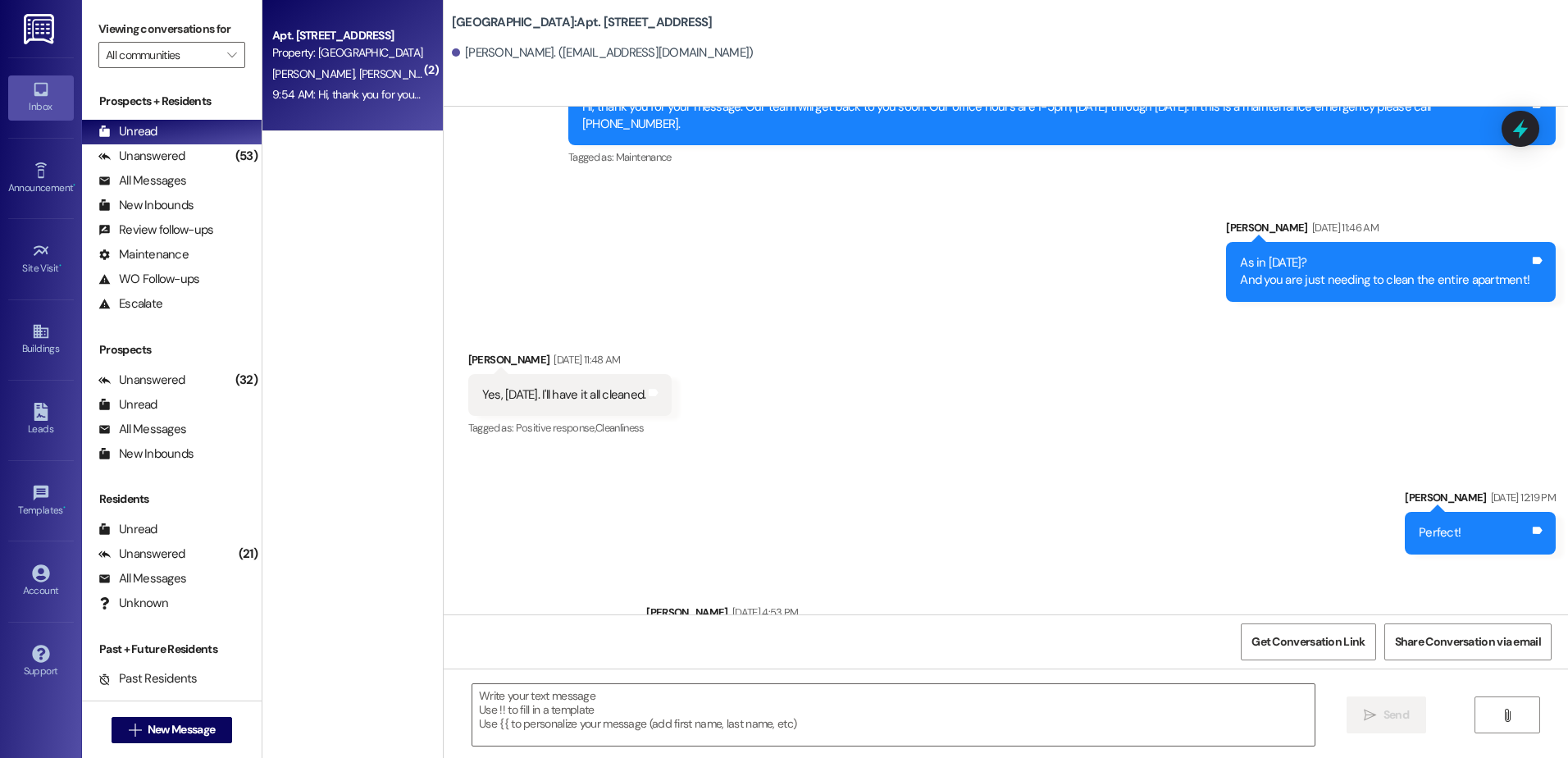
click at [357, 100] on div "9:54 AM: Hi, thank you for your message. Our team will get back to you soon. Ou…" at bounding box center [732, 94] width 920 height 14
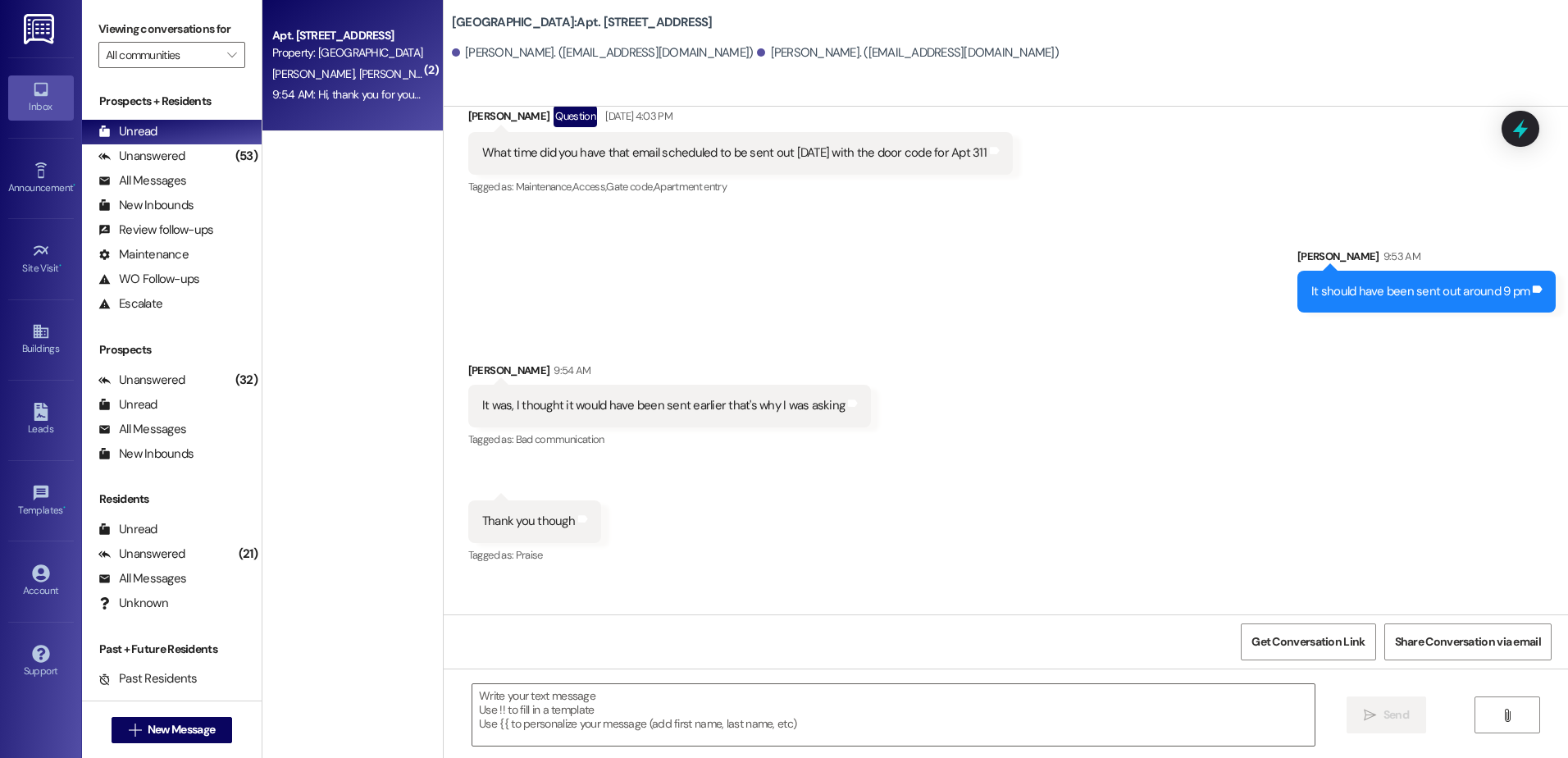
scroll to position [10421, 0]
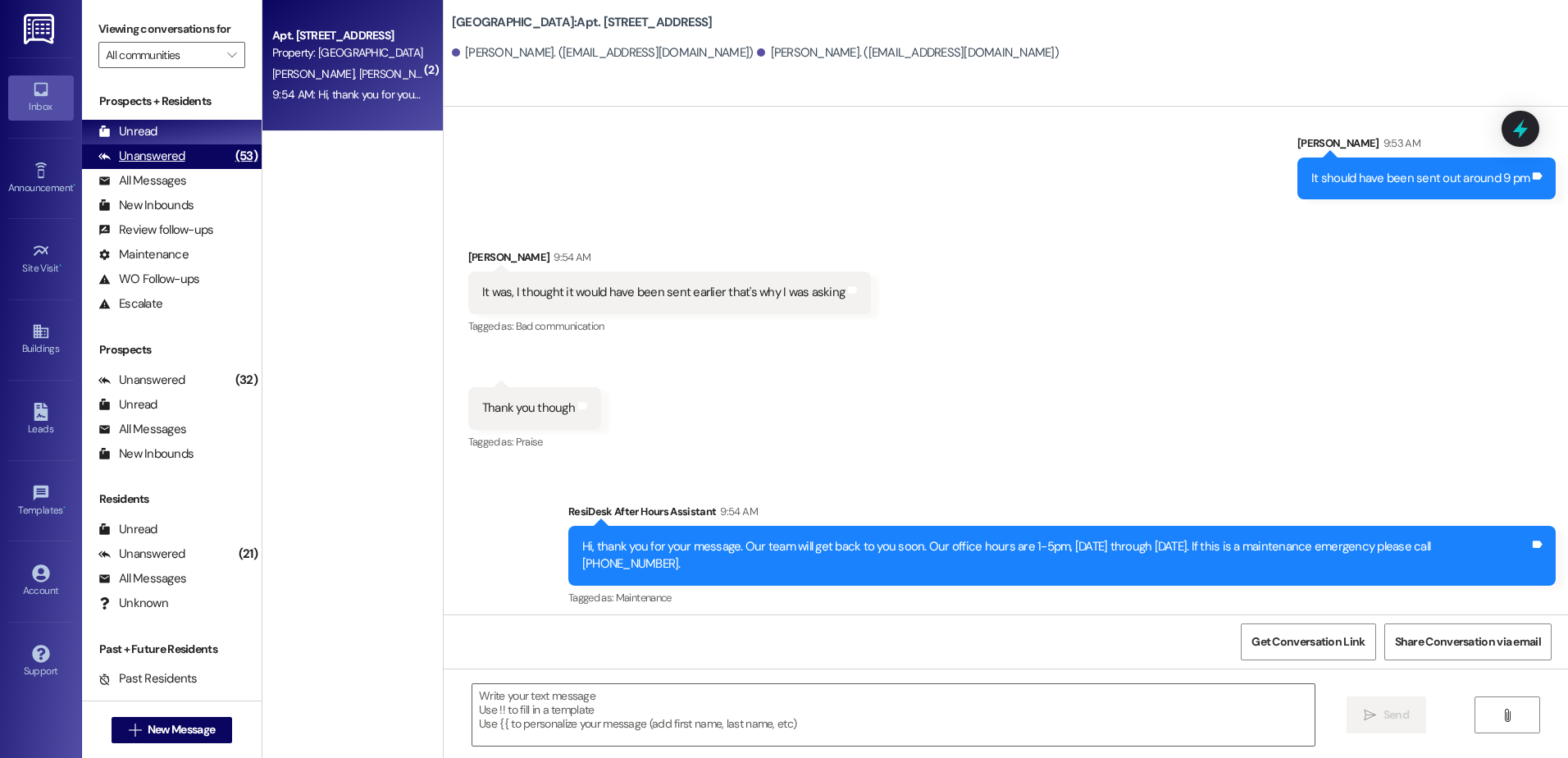
click at [203, 147] on div "Unanswered (53)" at bounding box center [172, 157] width 180 height 25
click at [204, 126] on div "Unread (0)" at bounding box center [172, 132] width 180 height 25
